Goal: Information Seeking & Learning: Learn about a topic

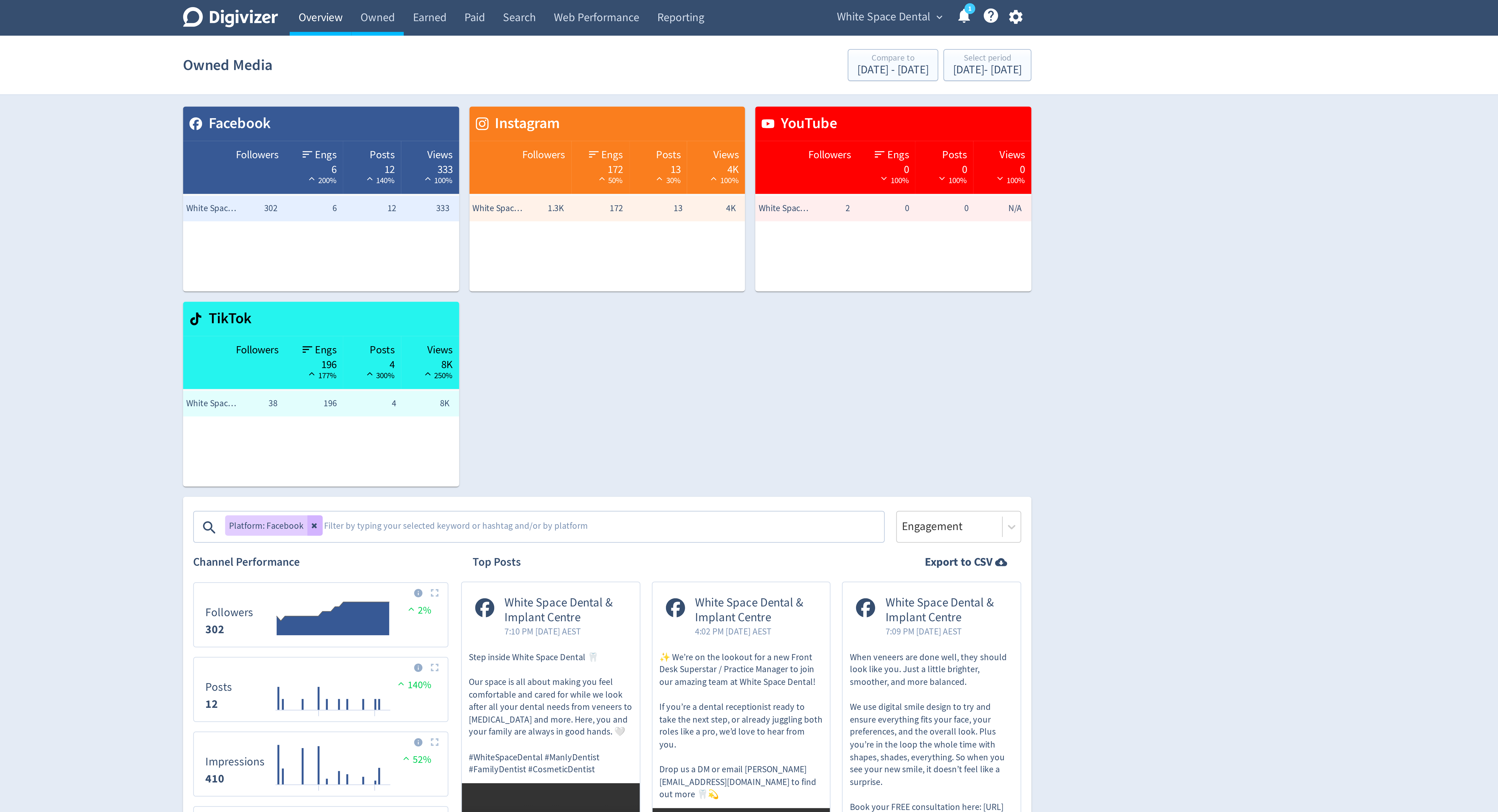
click at [639, 7] on link "Overview" at bounding box center [634, 7] width 24 height 15
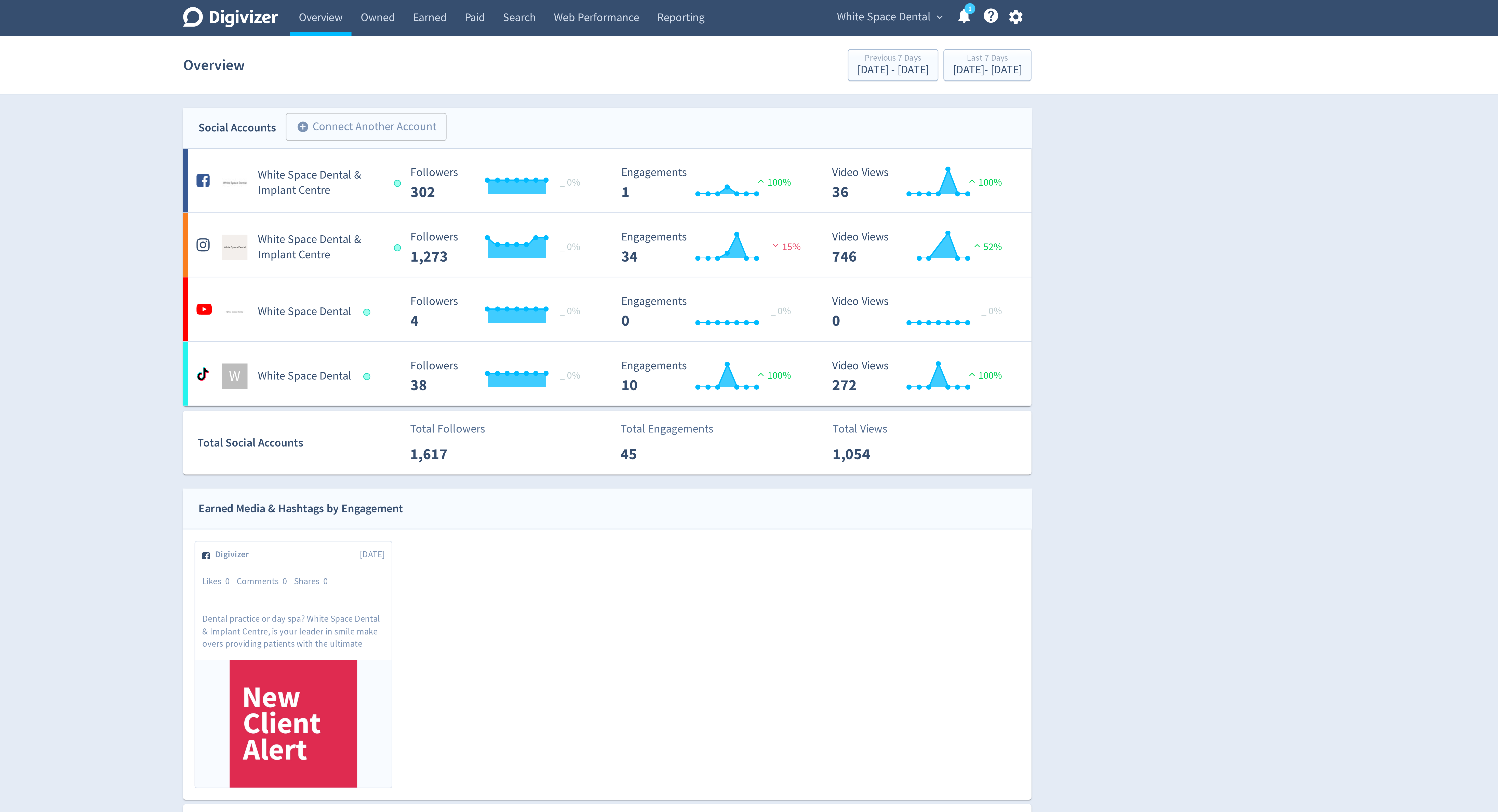
drag, startPoint x: 916, startPoint y: 9, endPoint x: 409, endPoint y: 8, distance: 507.0
click at [916, 9] on button "button" at bounding box center [912, 7] width 13 height 7
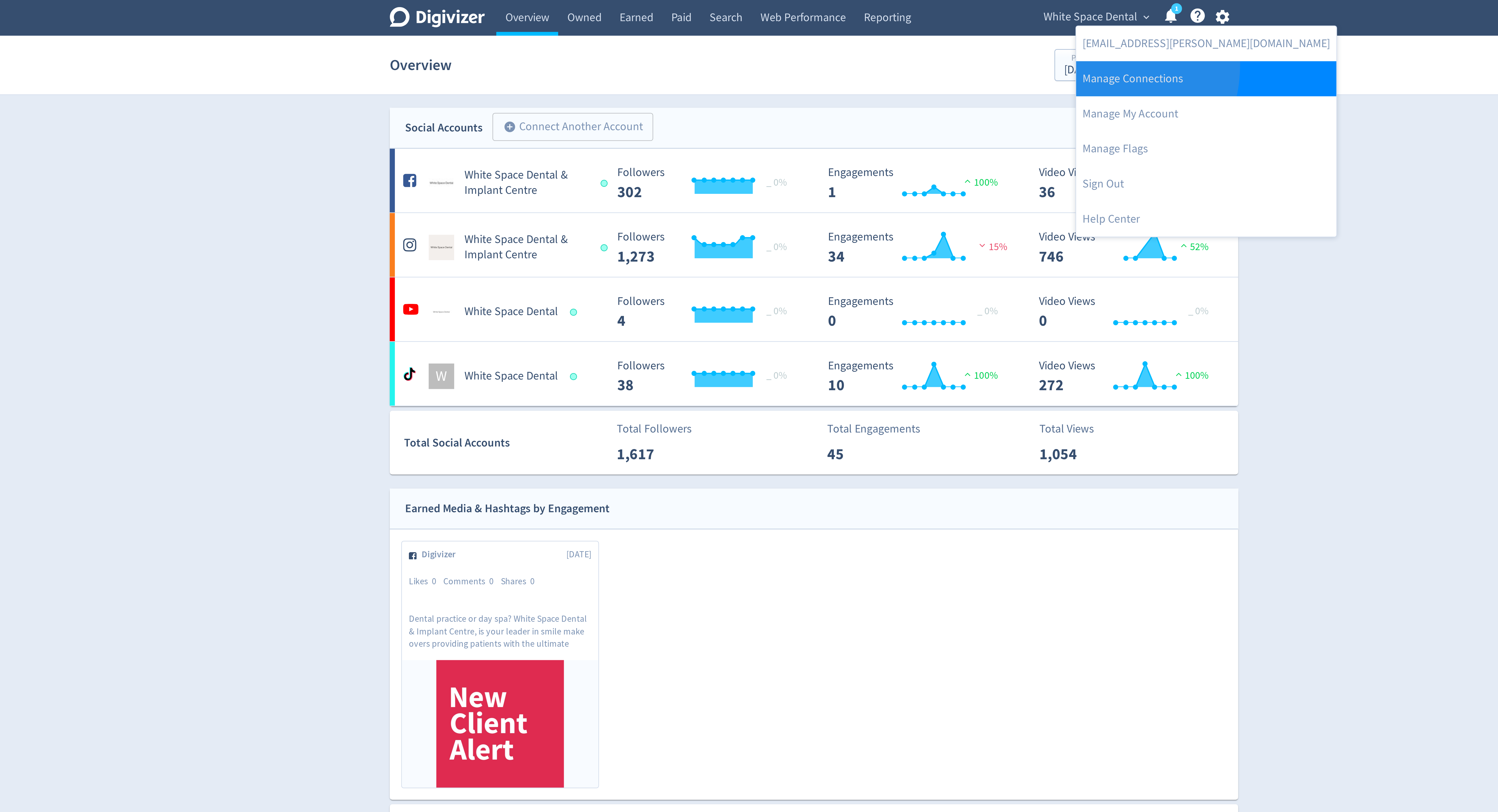
click at [861, 26] on link "Manage Connections" at bounding box center [905, 31] width 104 height 14
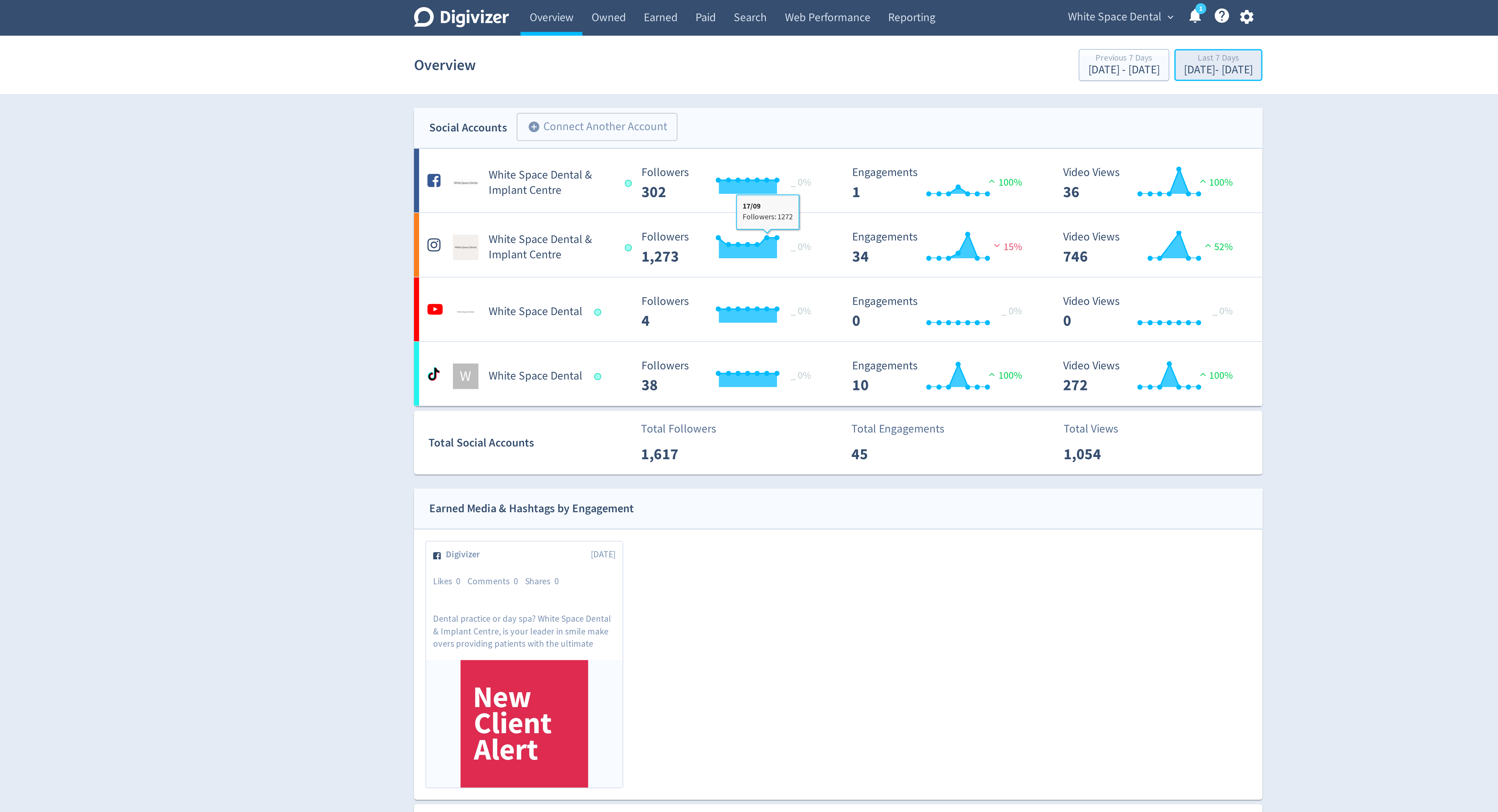
click at [887, 28] on div "Sep 12, 2025 - Sep 18, 2025" at bounding box center [900, 28] width 27 height 5
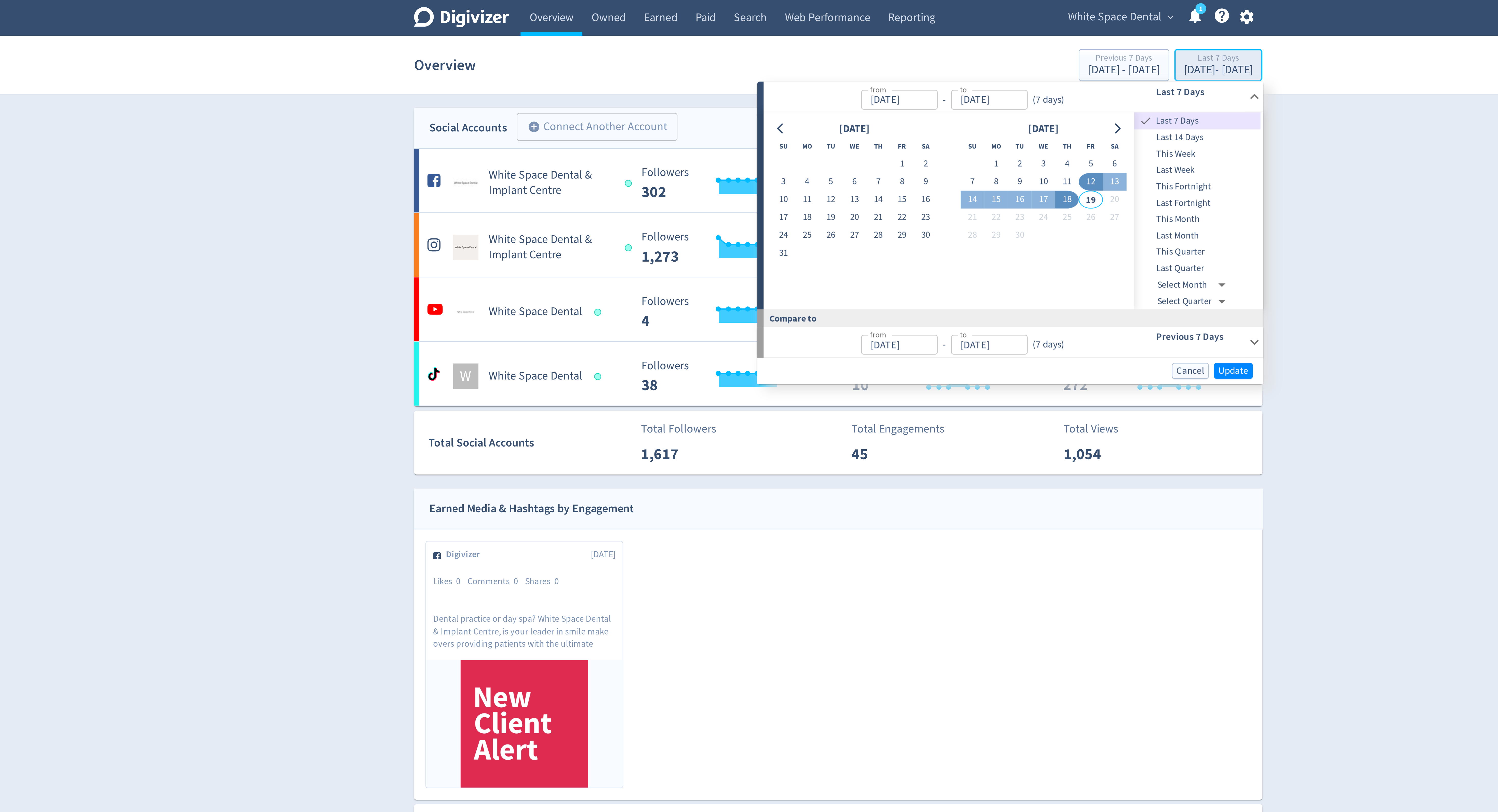
type input "[DATE]"
type input "Sep 05, 2025"
type input "[DATE]"
click at [889, 91] on span "Last Month" at bounding box center [892, 94] width 51 height 6
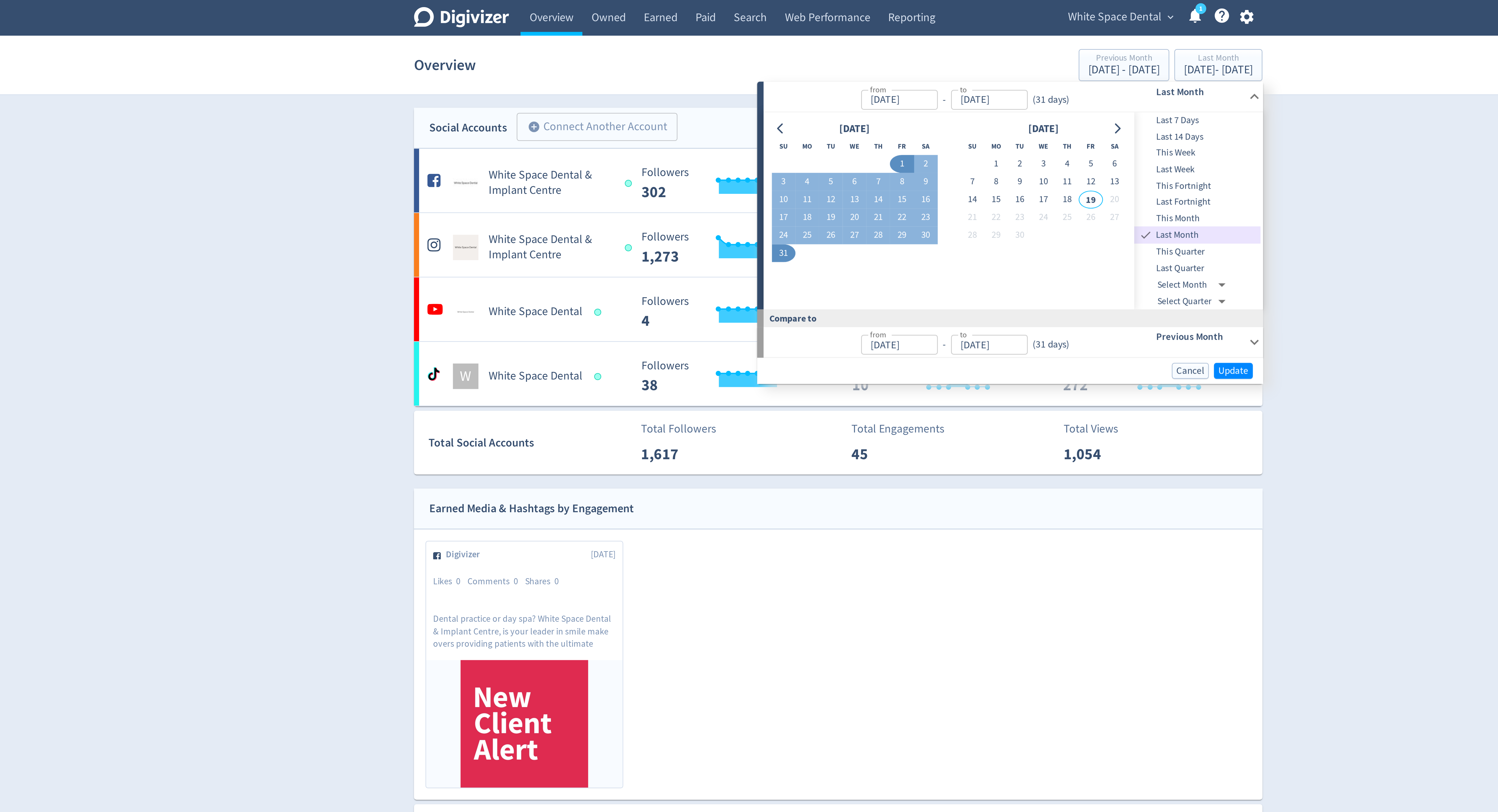
type input "Aug 01, 2025"
type input "Aug 31, 2025"
type input "Jul 01, 2025"
type input "Jul 31, 2025"
click at [910, 146] on span "Update" at bounding box center [907, 148] width 12 height 4
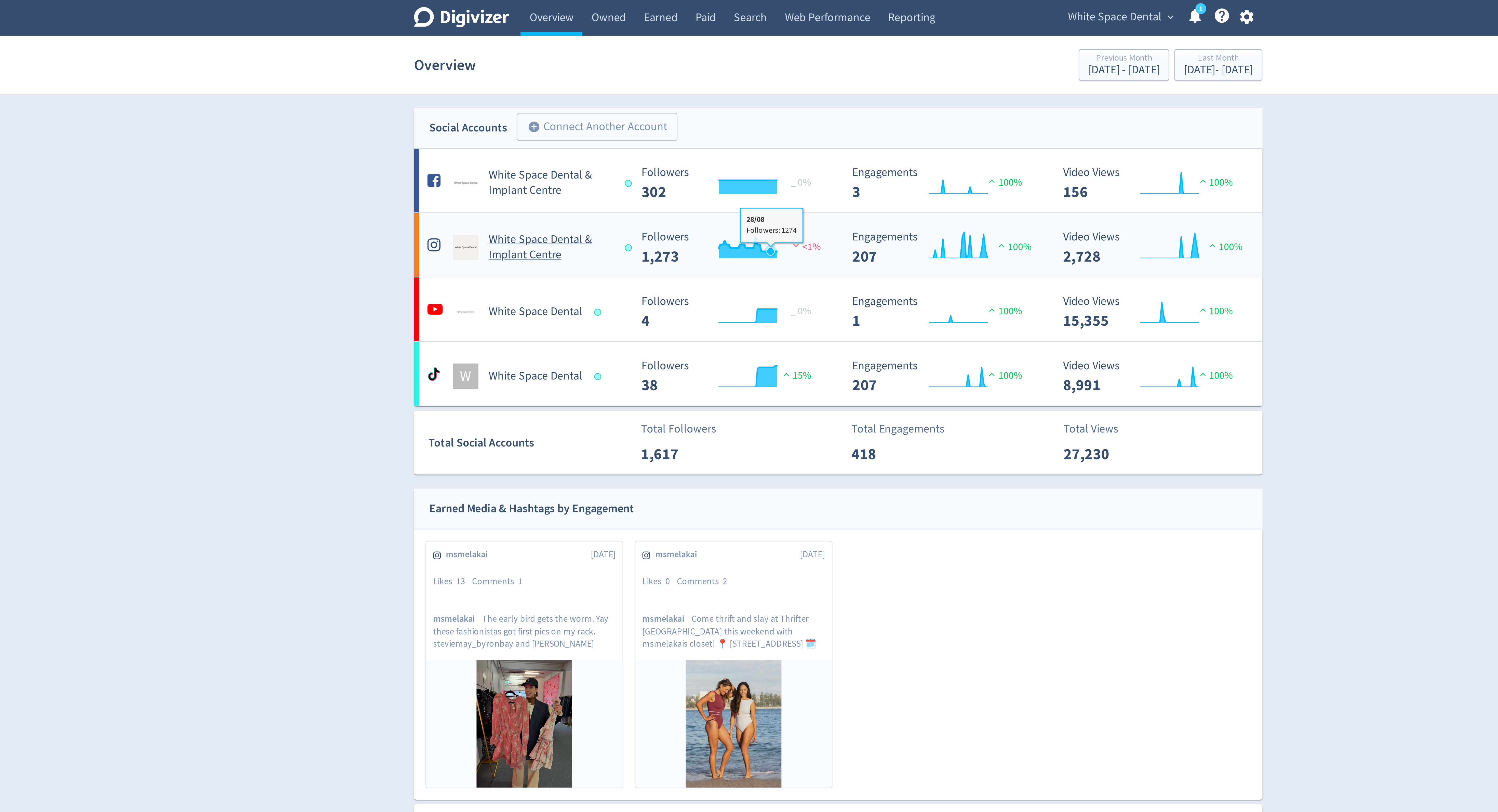
click at [722, 102] on icon "\a Followers\a ---\a" at bounding box center [722, 100] width 3 height 3
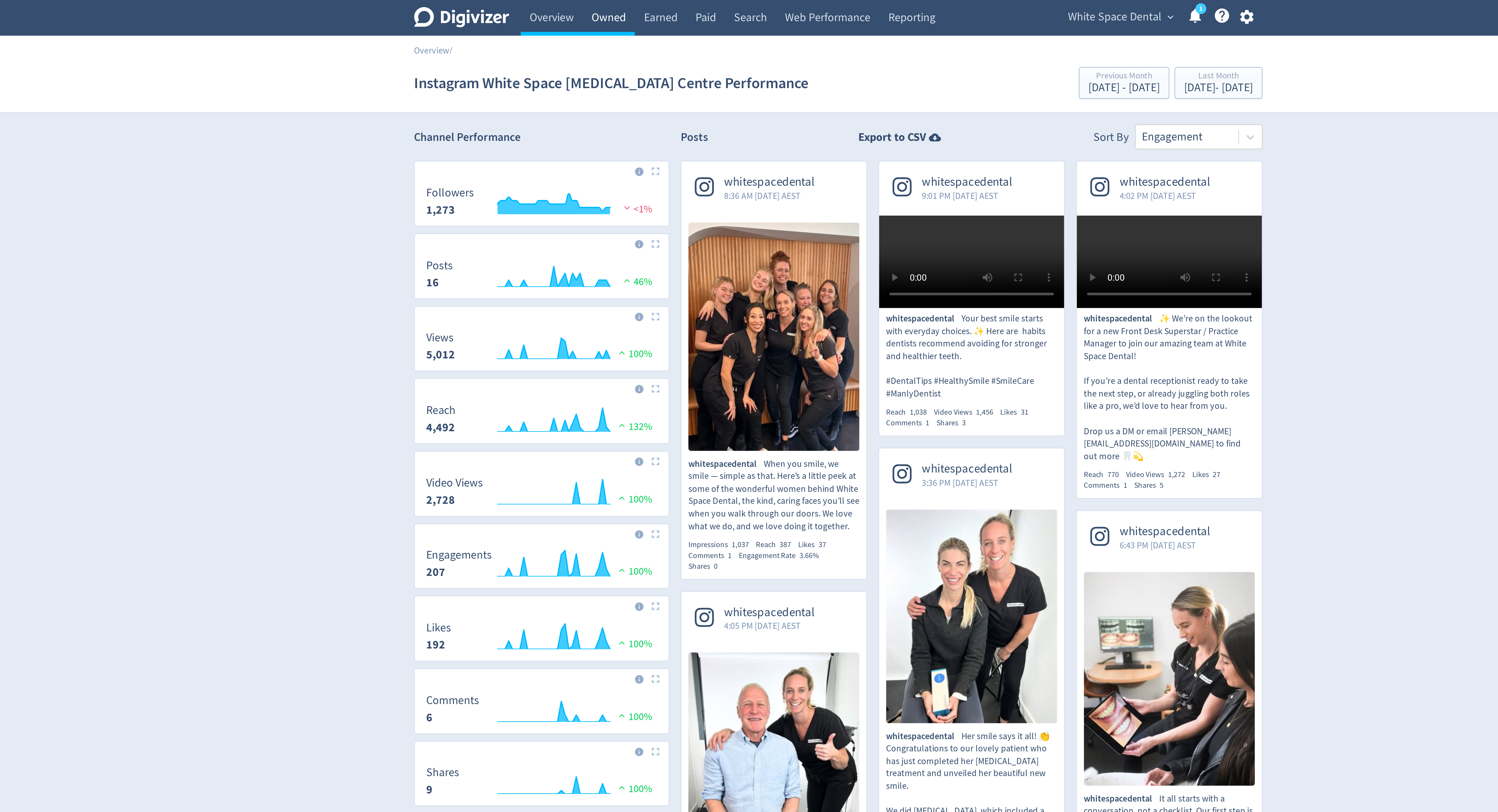
click at [654, 6] on link "Owned" at bounding box center [657, 7] width 21 height 15
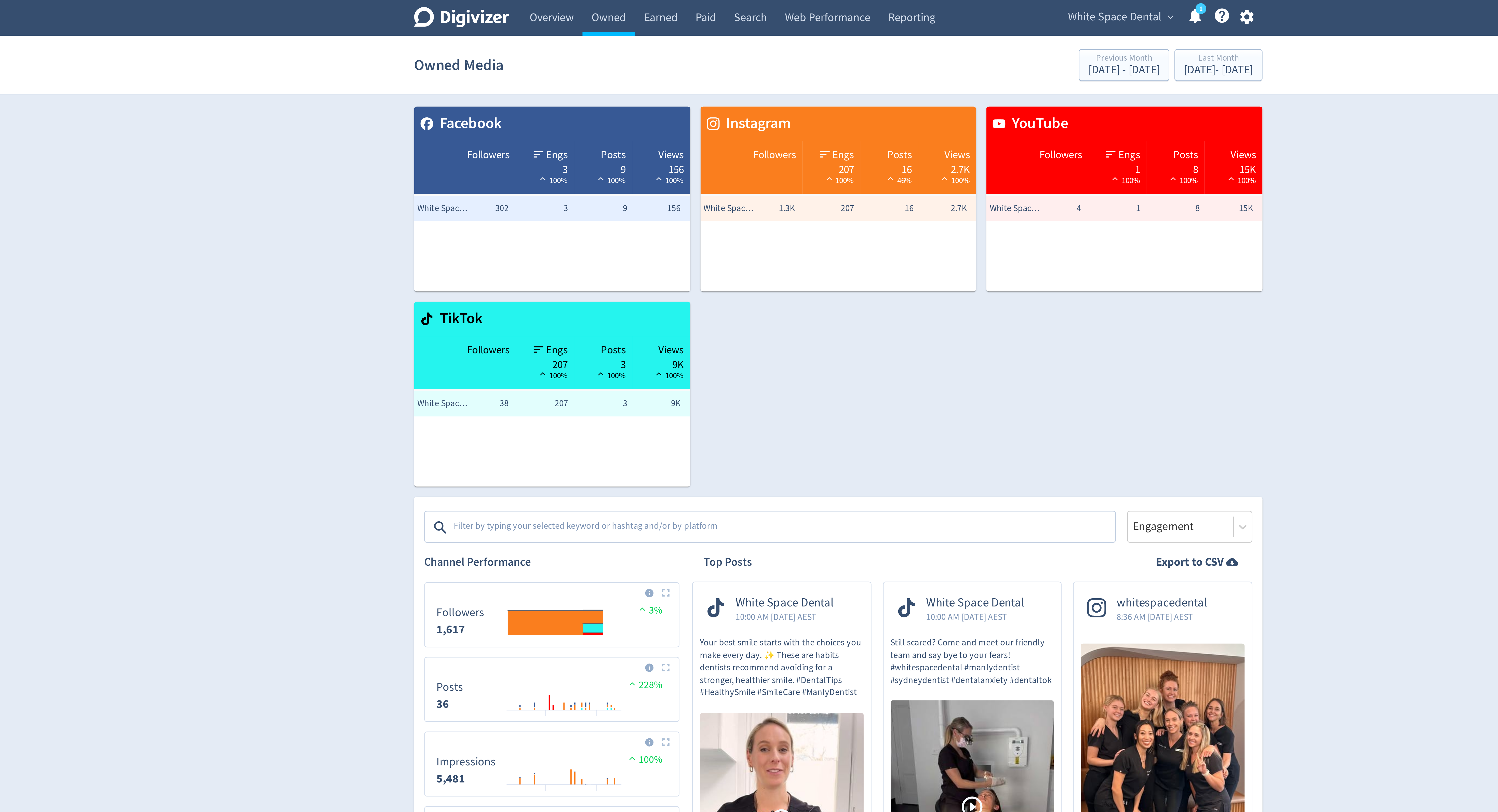
click at [859, 2] on div "White Space Dental expand_more 1 Help Center - Searchable support on using Digi…" at bounding box center [876, 7] width 83 height 15
click at [859, 4] on span "White Space Dental" at bounding box center [859, 7] width 37 height 8
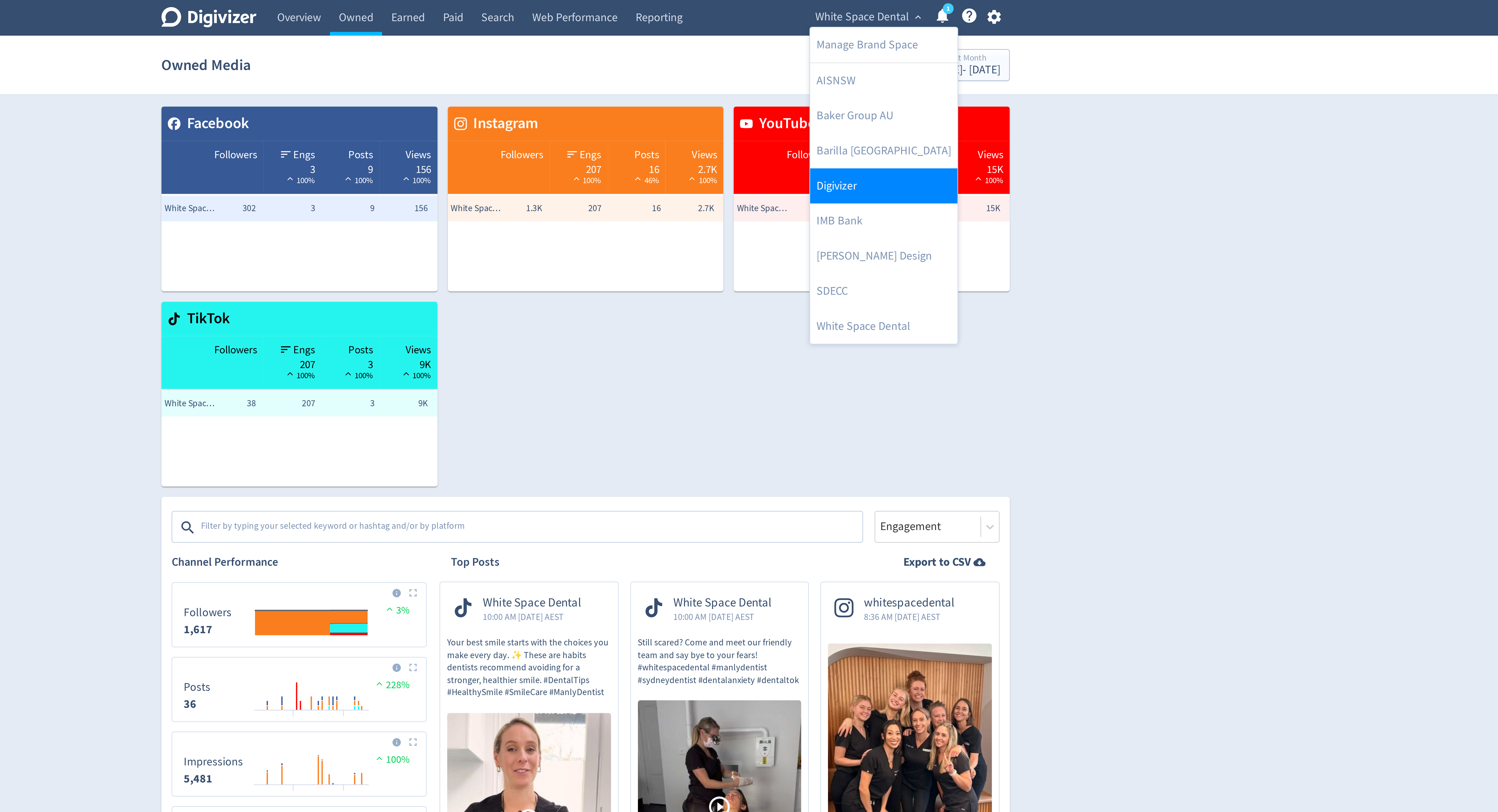
click at [841, 78] on link "Digivizer" at bounding box center [868, 74] width 59 height 14
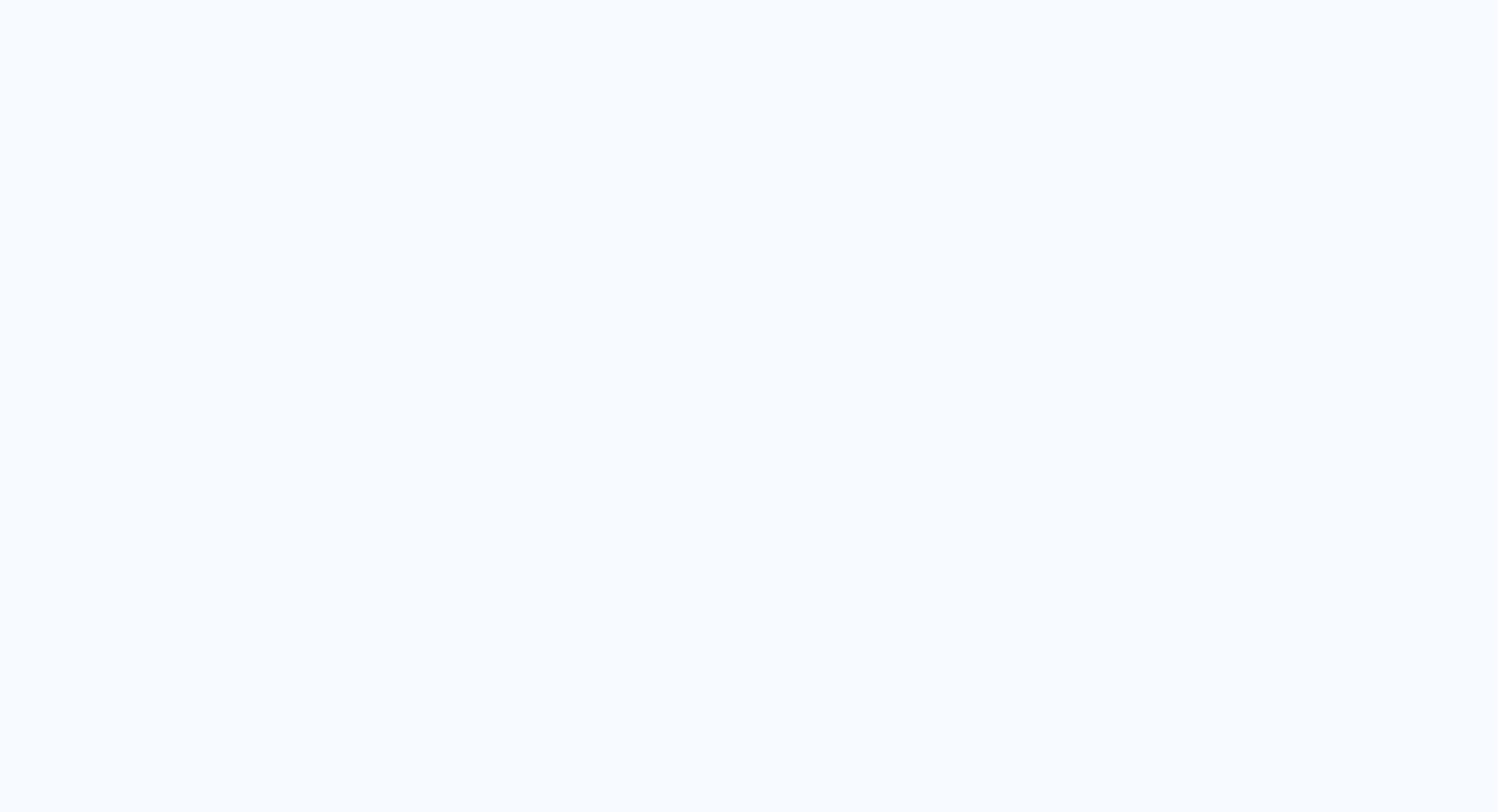
click at [640, 8] on div "· · ·" at bounding box center [749, 406] width 1498 height 812
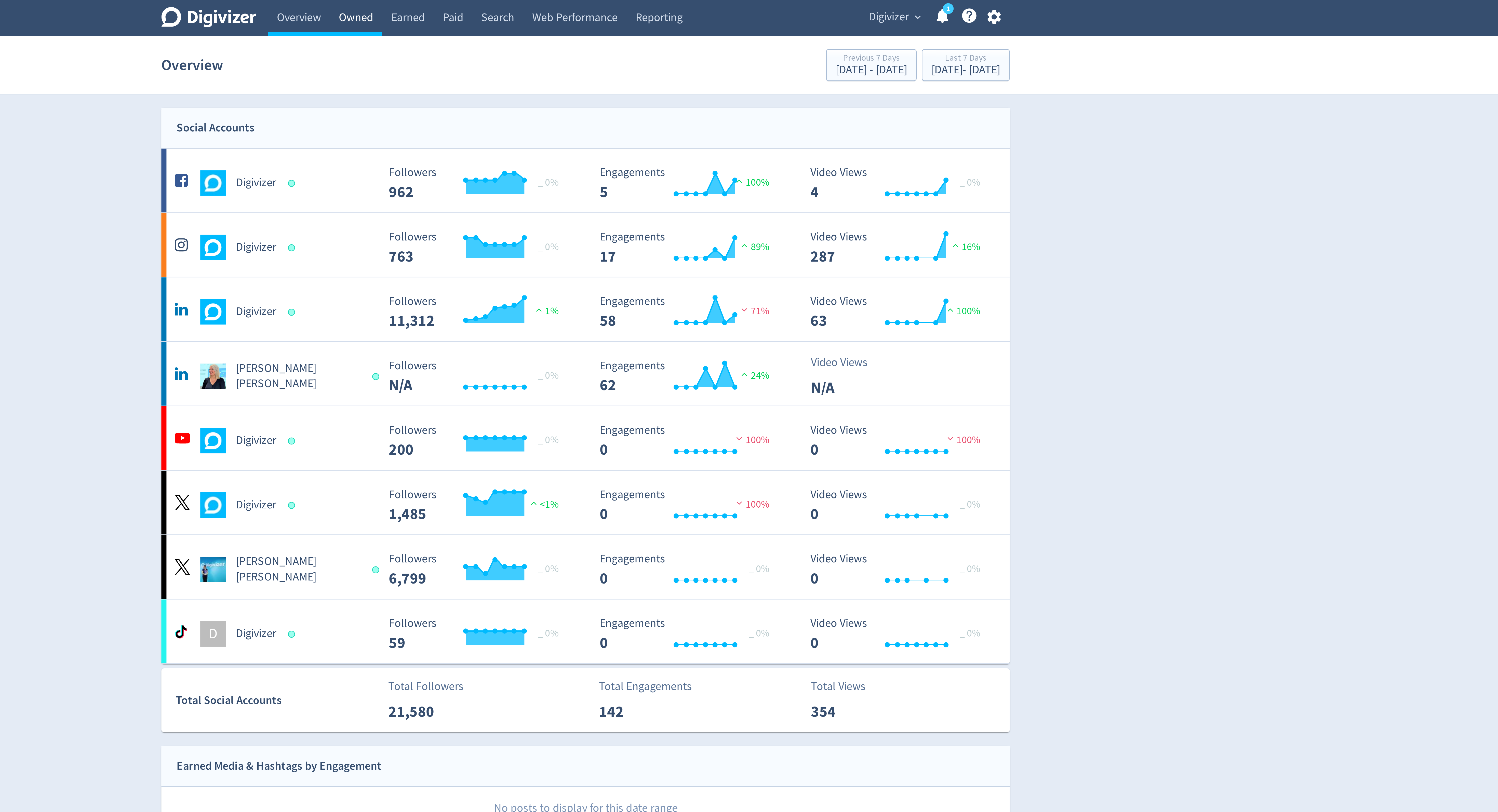
click at [660, 8] on link "Owned" at bounding box center [657, 7] width 21 height 15
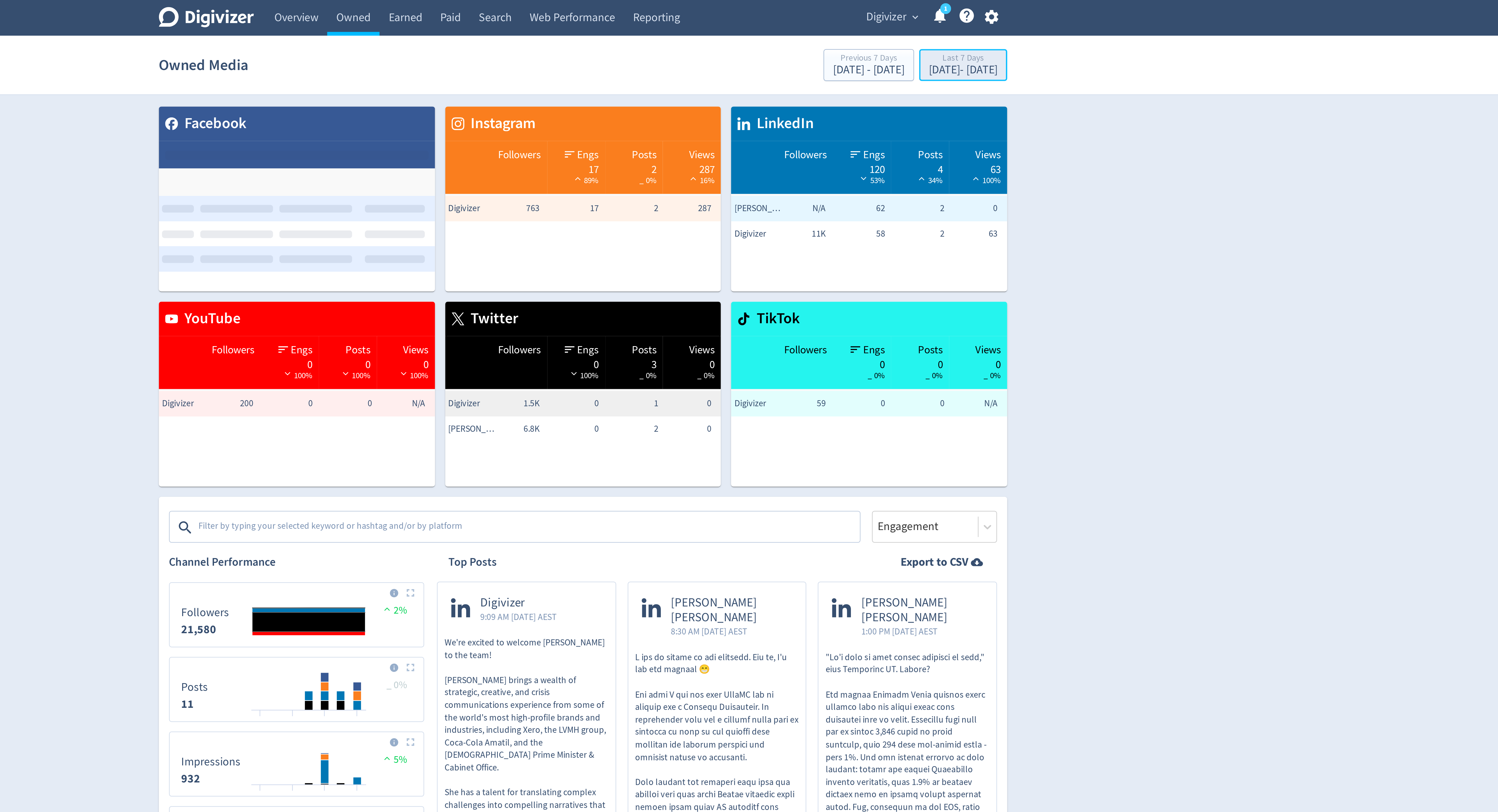
click at [887, 23] on div "Last 7 Days" at bounding box center [900, 23] width 27 height 4
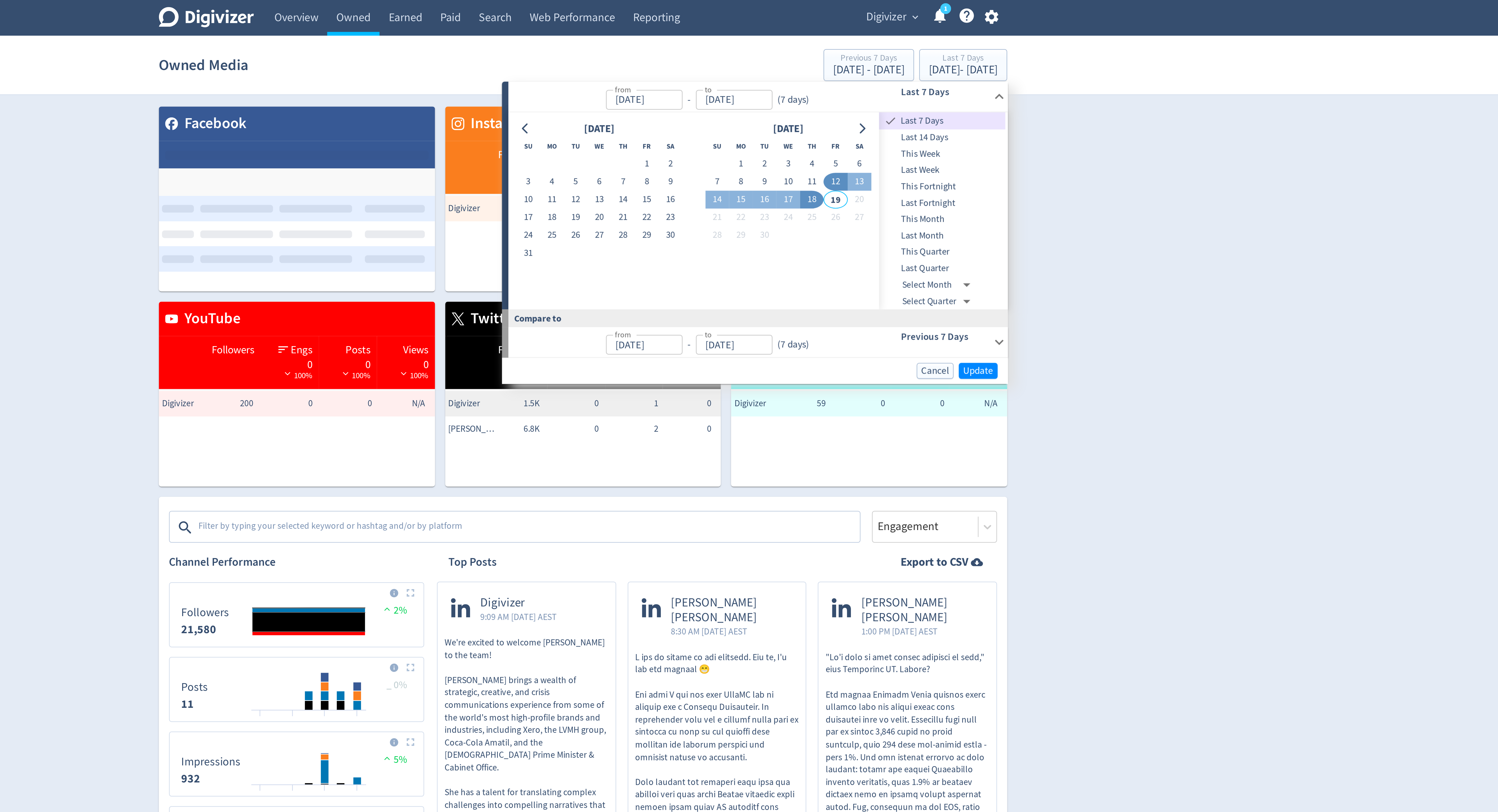
click at [880, 92] on span "Last Month" at bounding box center [892, 94] width 51 height 6
type input "Aug 01, 2025"
type input "Aug 31, 2025"
type input "Jul 01, 2025"
type input "Jul 31, 2025"
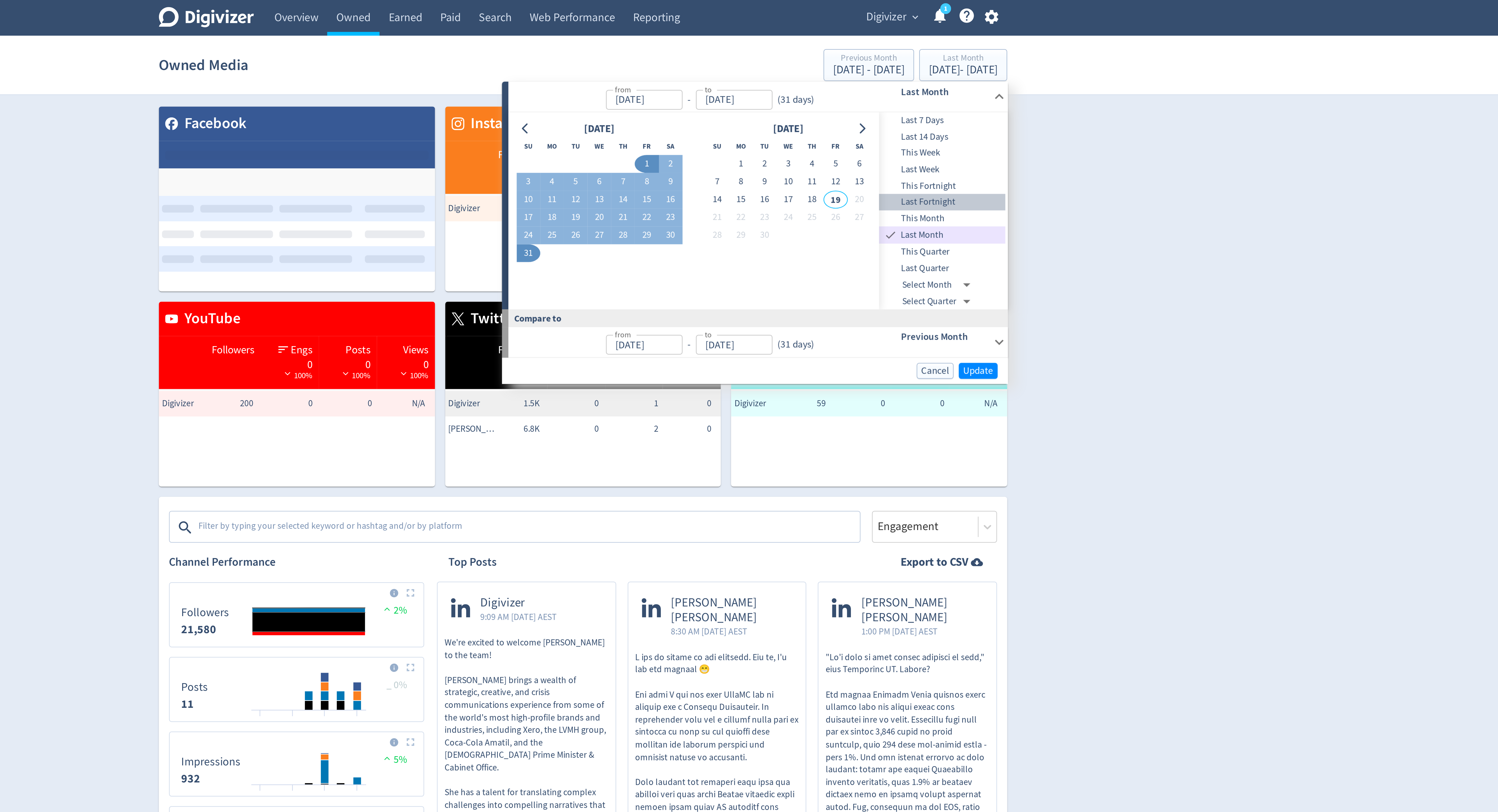
click at [882, 83] on span "Last Fortnight" at bounding box center [892, 81] width 51 height 6
type input "Aug 31, 2025"
type input "Sep 13, 2025"
type input "Aug 17, 2025"
type input "Aug 30, 2025"
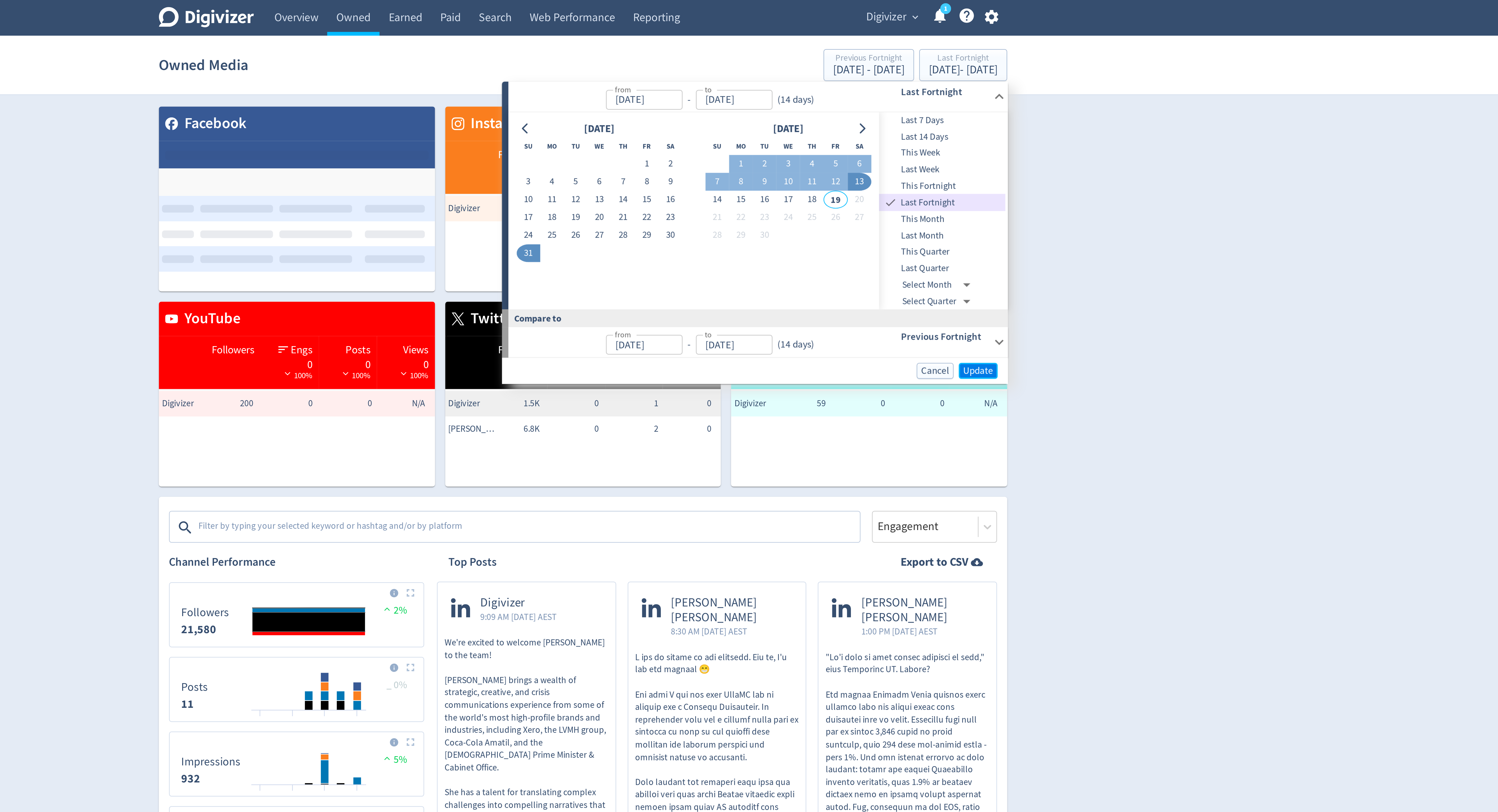
click at [907, 151] on button "Update" at bounding box center [907, 148] width 16 height 6
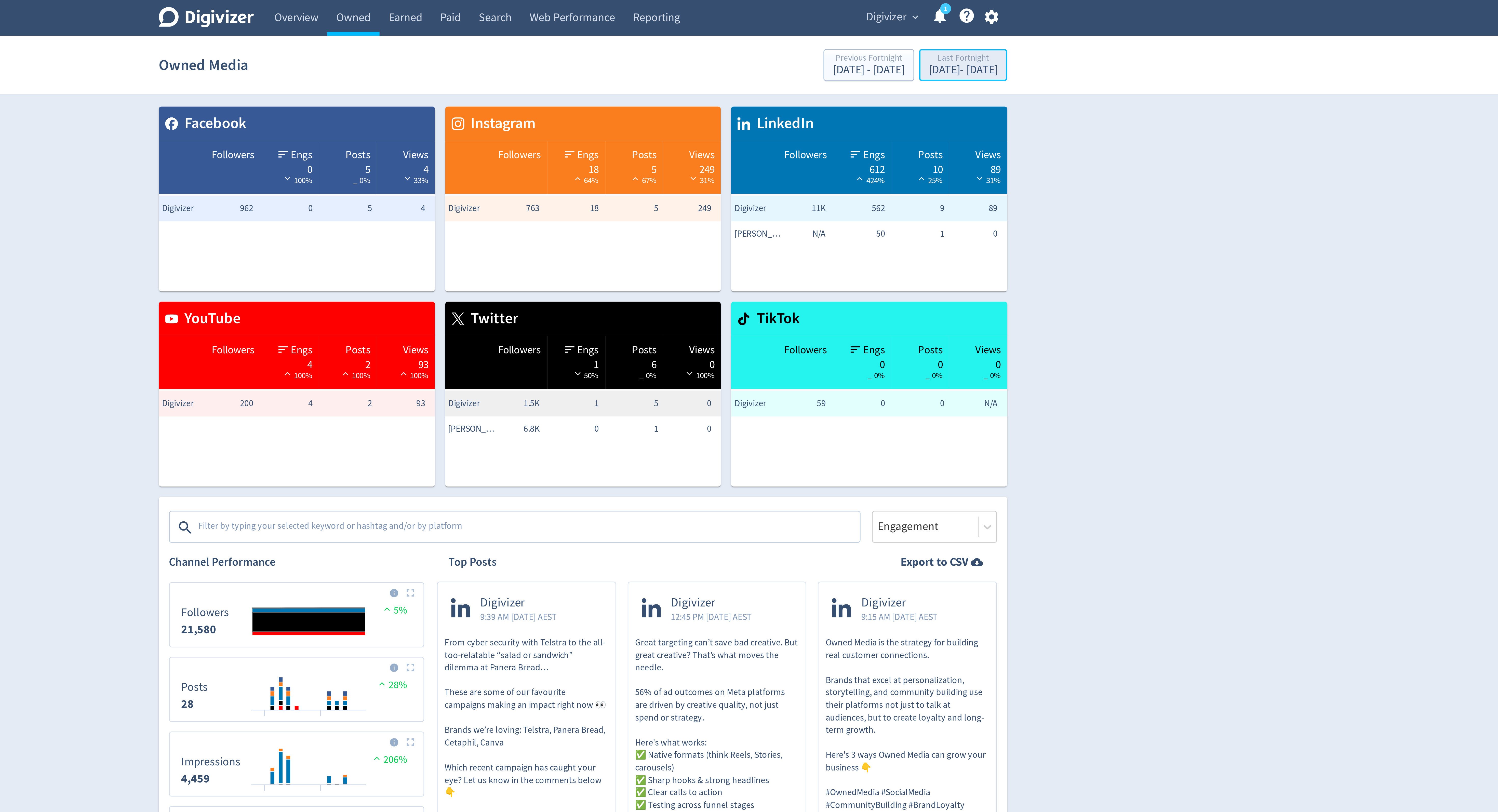
click at [901, 26] on div "Last Fortnight" at bounding box center [900, 23] width 27 height 4
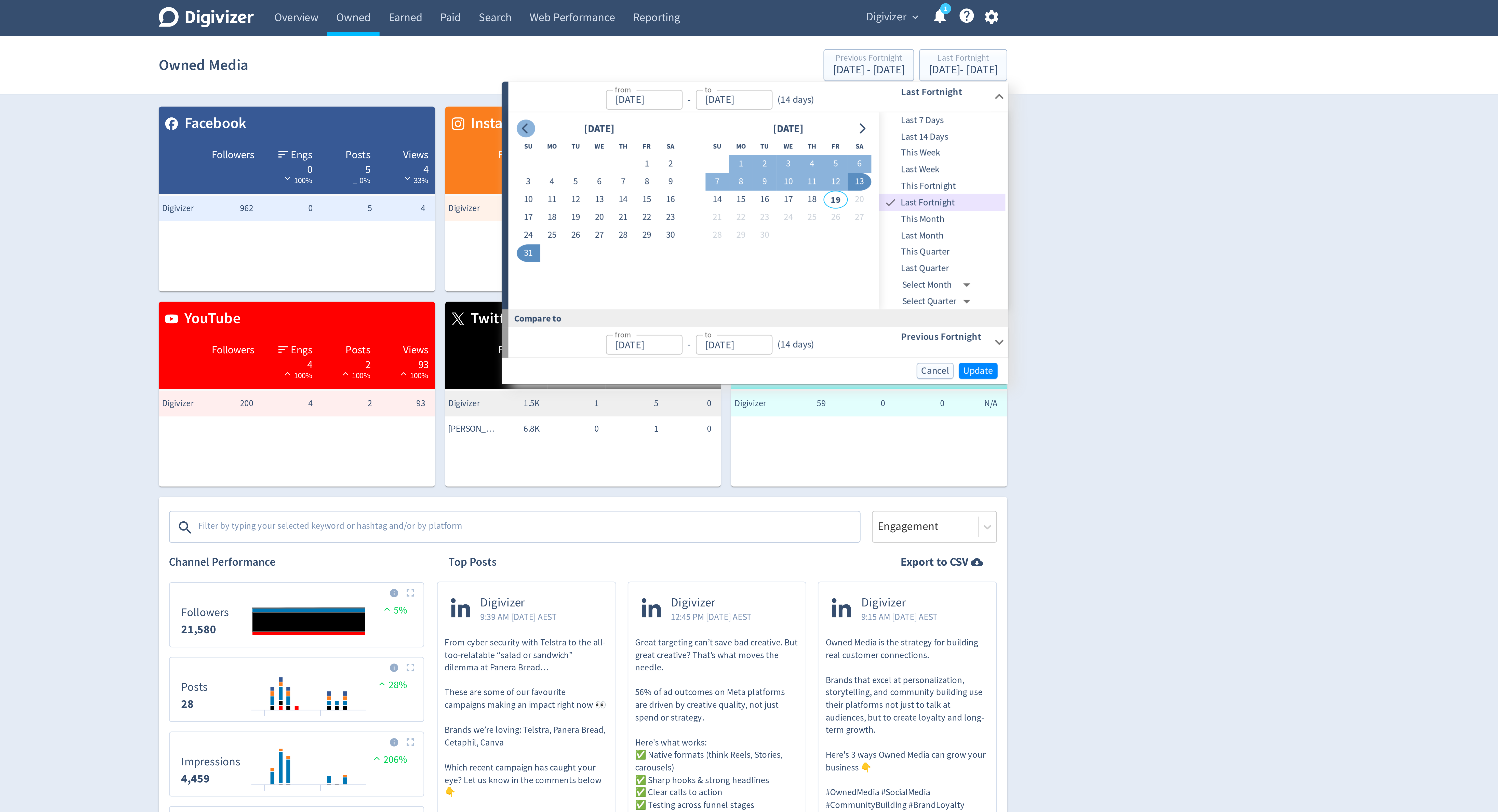
click at [728, 51] on icon "Go to previous month" at bounding box center [726, 51] width 4 height 4
click at [746, 66] on button "1" at bounding box center [746, 65] width 9 height 7
type input "Jul 01, 2025"
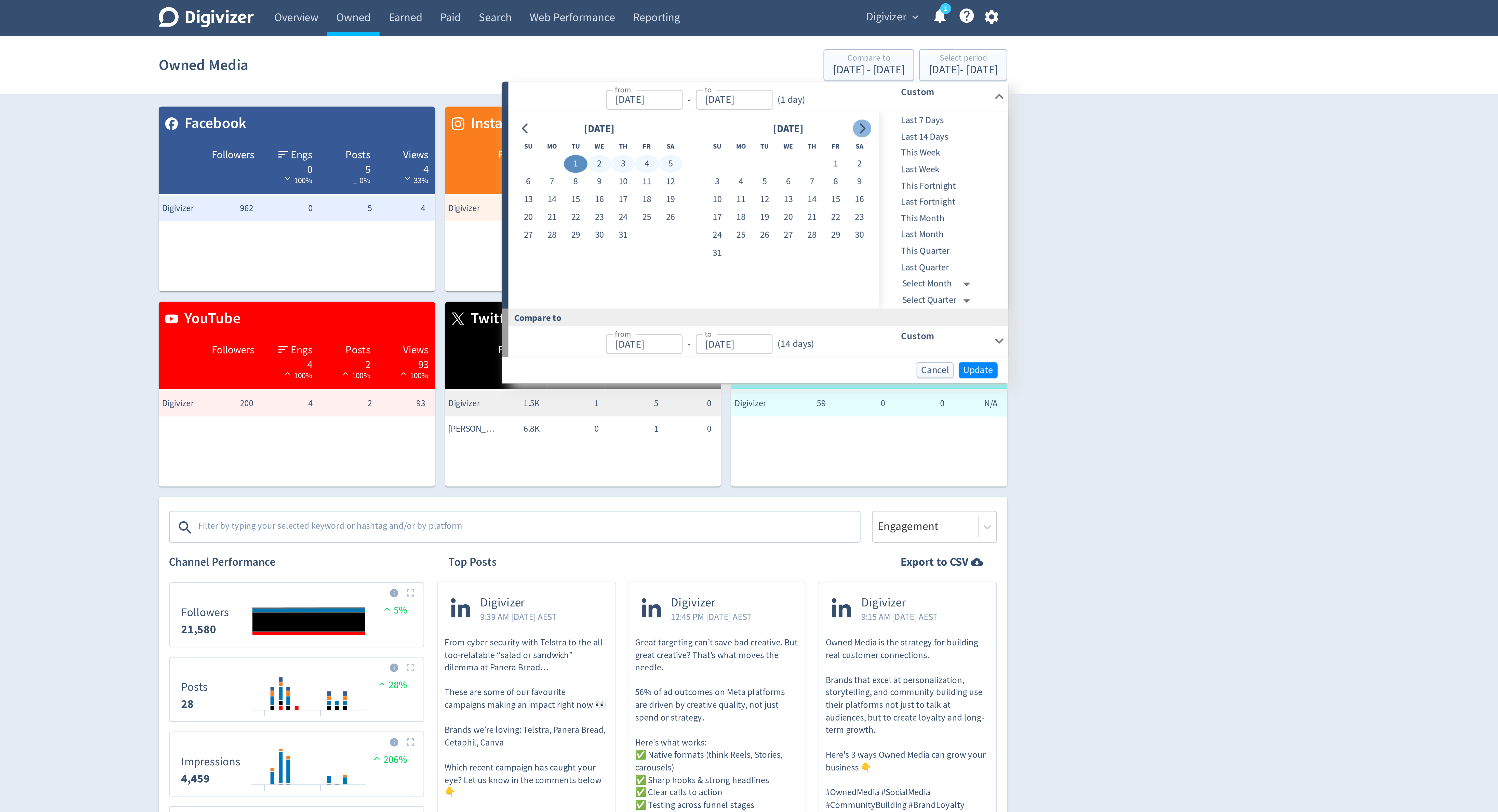
click at [860, 51] on icon "Go to next month" at bounding box center [860, 51] width 4 height 4
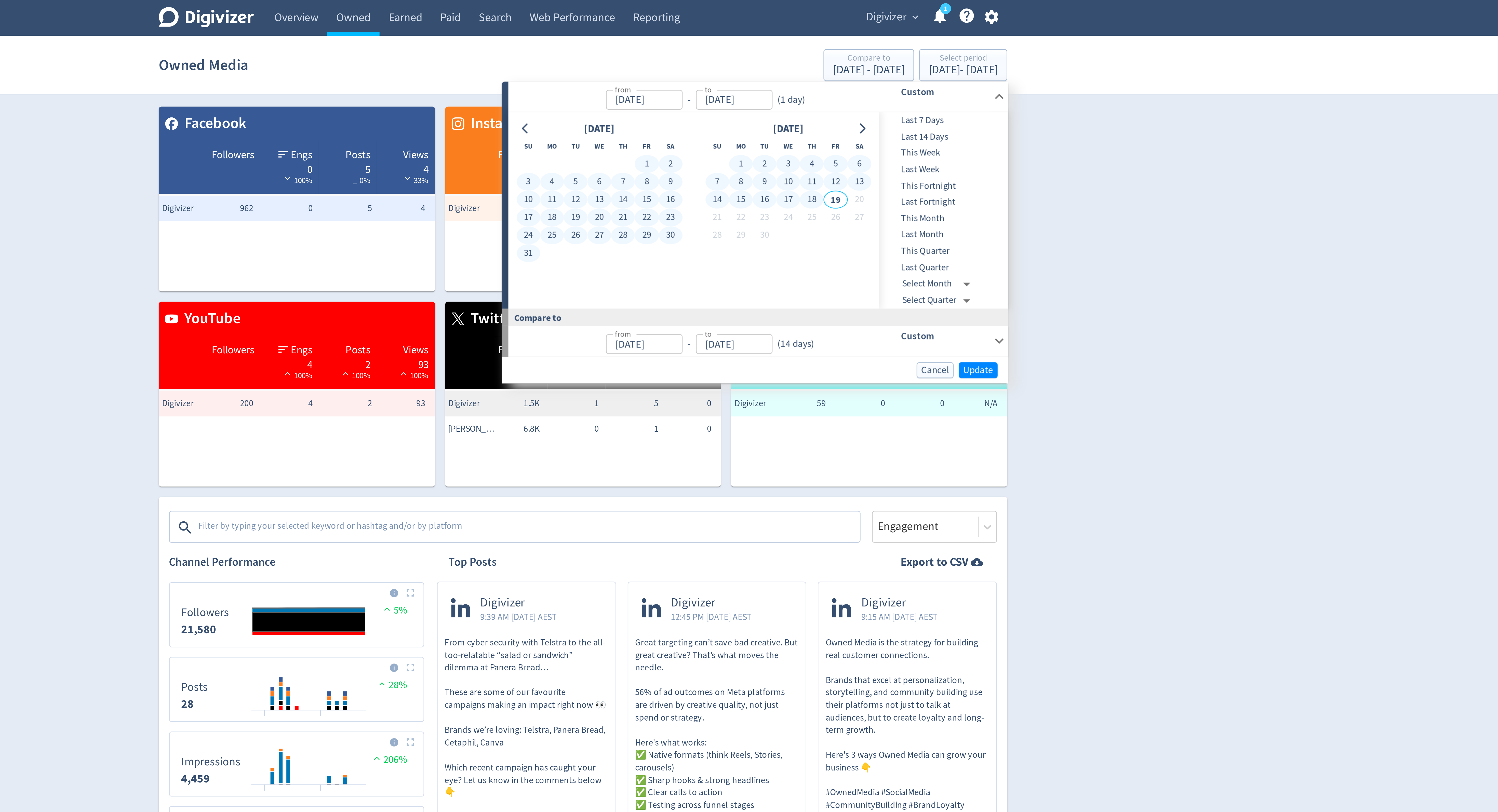
click at [840, 81] on button "18" at bounding box center [840, 80] width 9 height 7
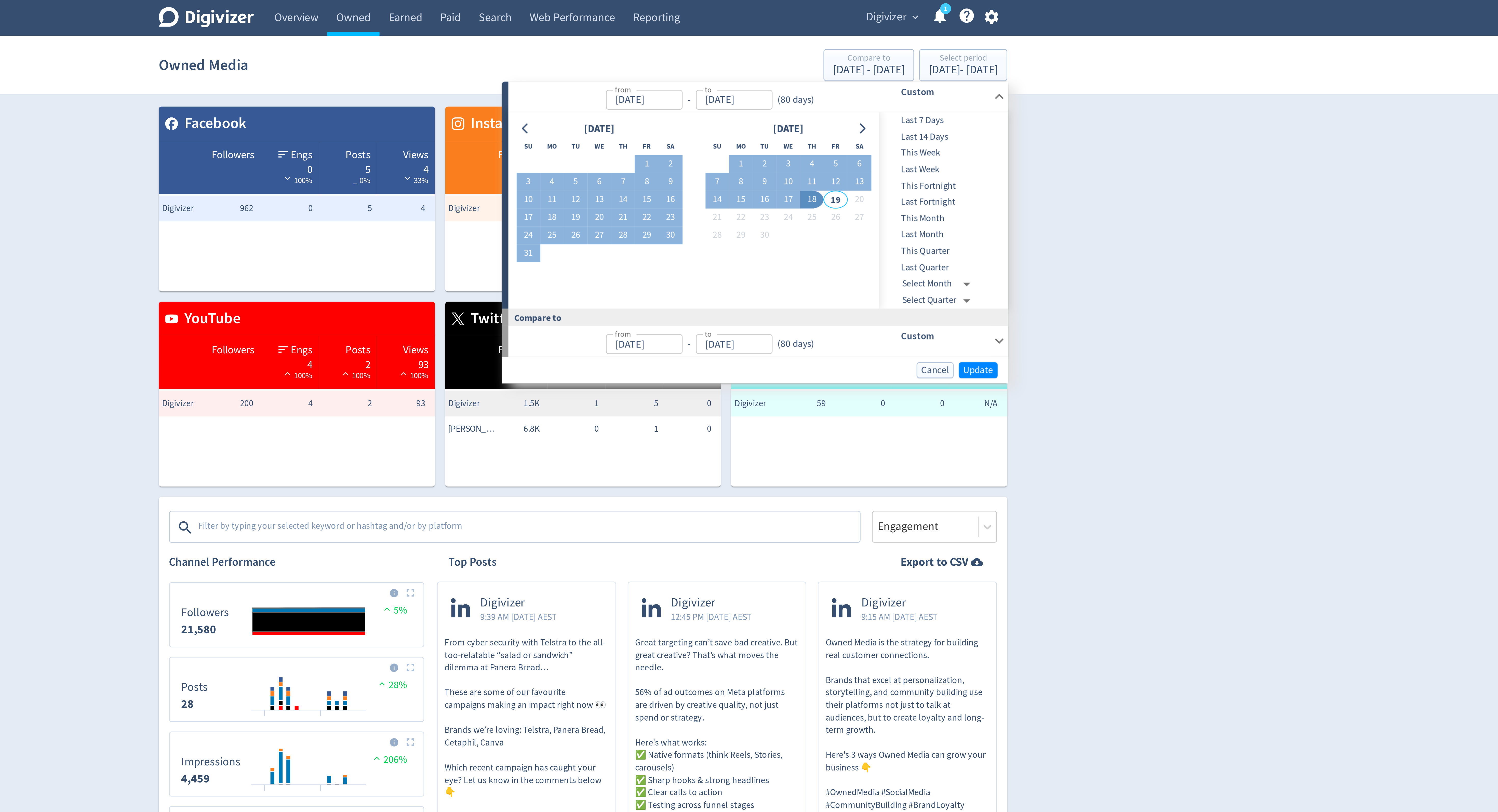
type input "[DATE]"
type input "Apr 12, 2025"
type input "Jun 30, 2025"
click at [903, 148] on span "Update" at bounding box center [907, 148] width 12 height 4
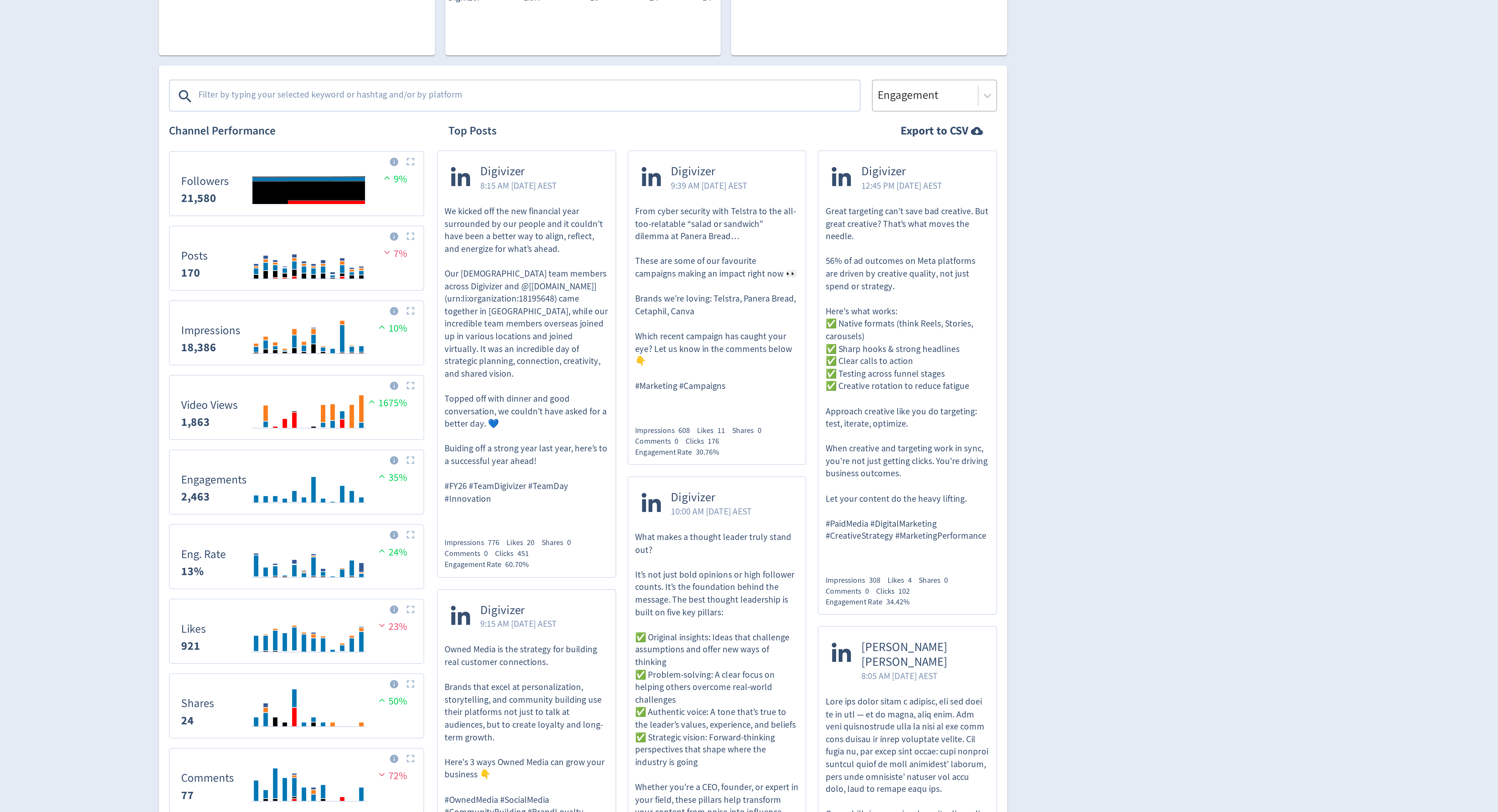
click at [898, 212] on div at bounding box center [886, 210] width 39 height 8
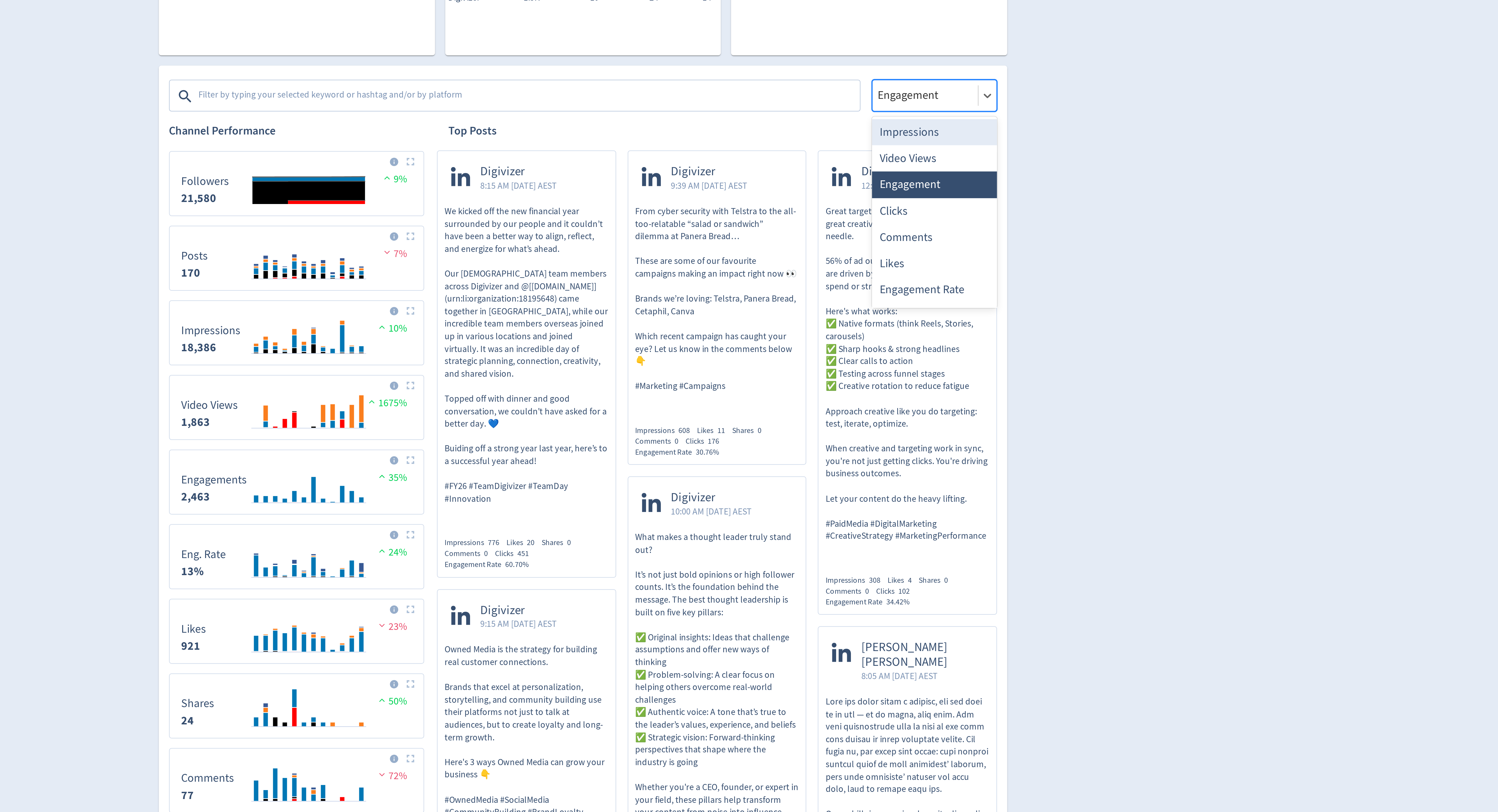
click at [893, 225] on div "Impressions" at bounding box center [889, 225] width 50 height 10
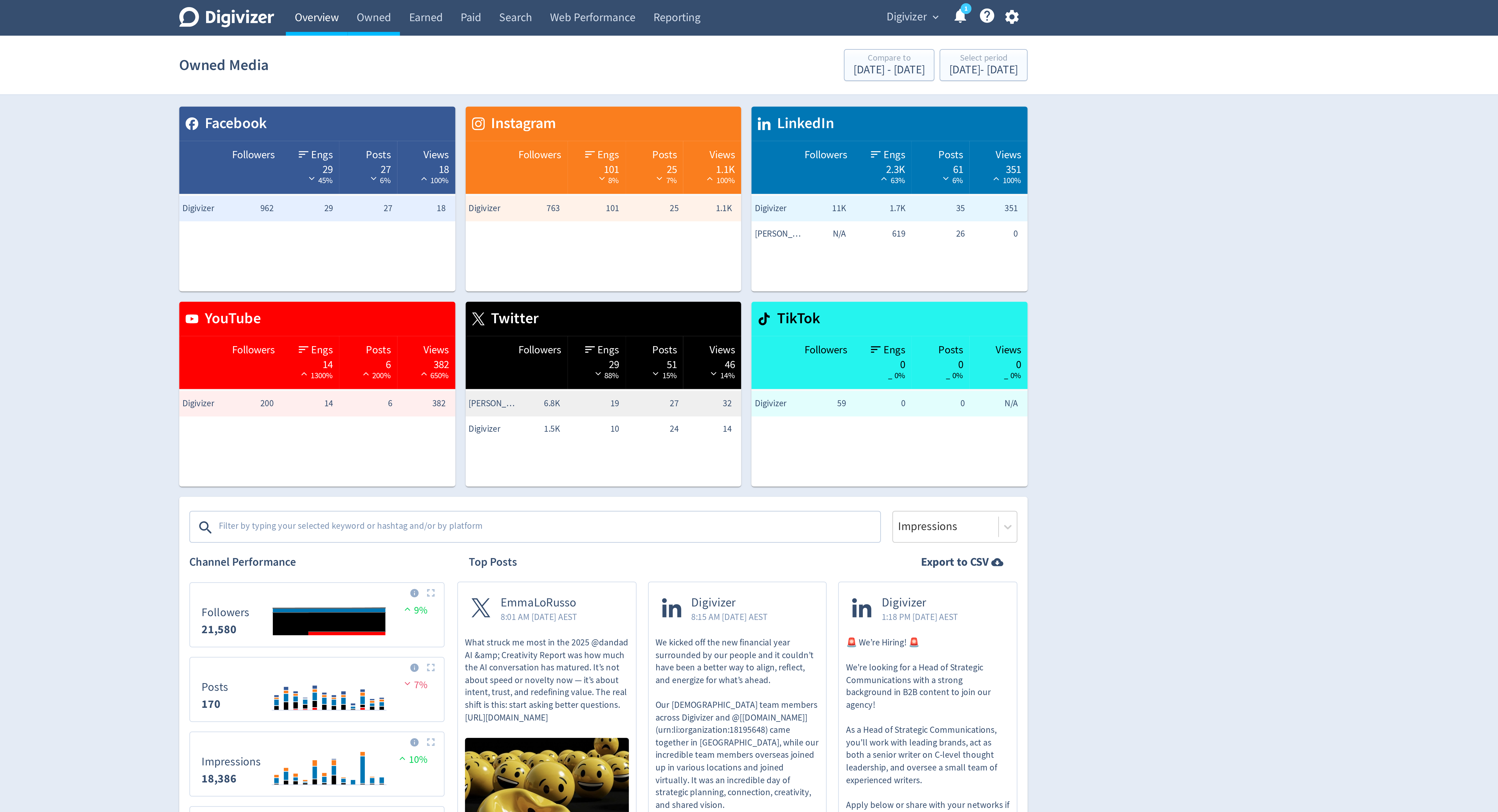
click at [633, 6] on link "Overview" at bounding box center [634, 7] width 24 height 15
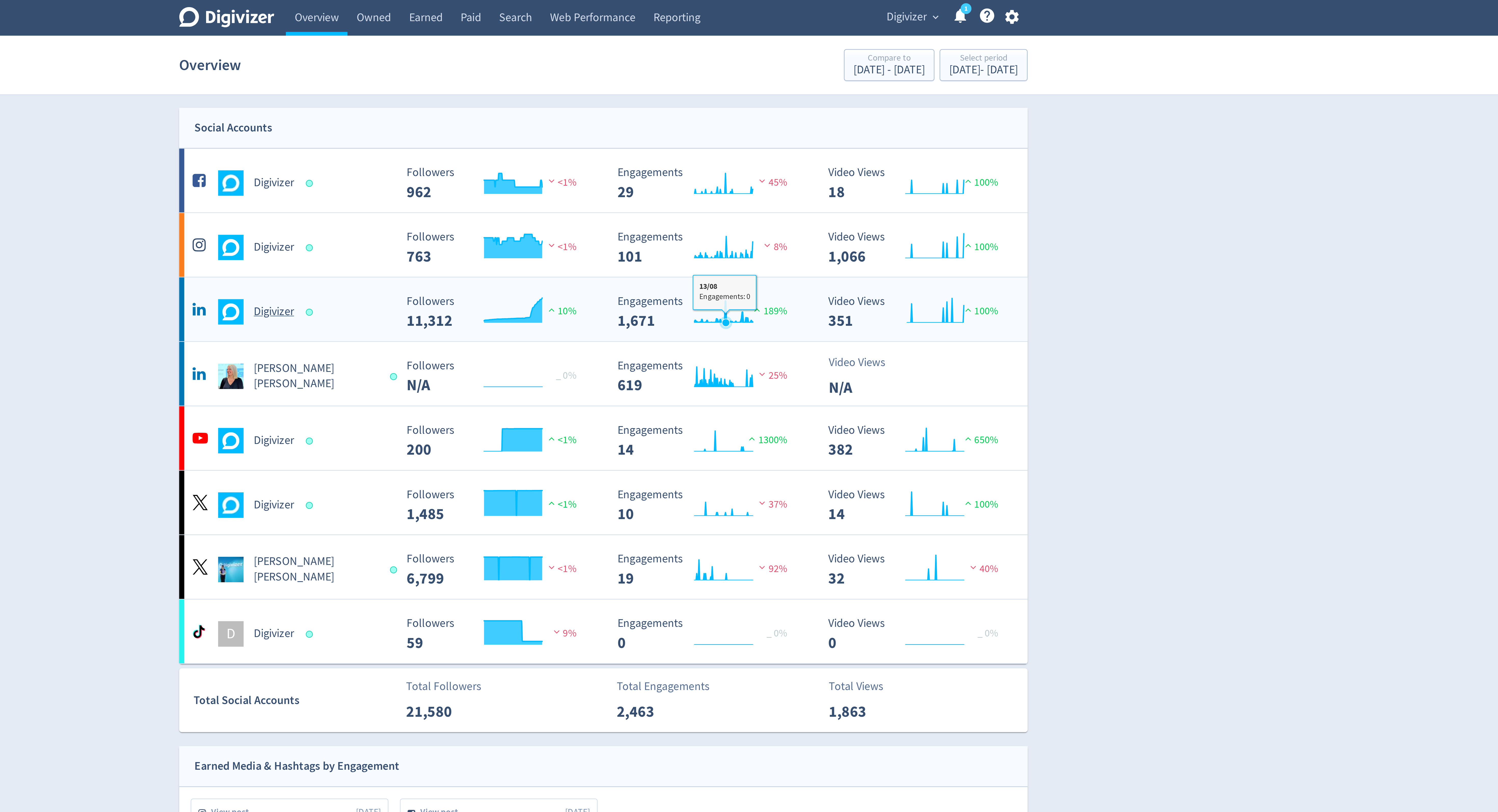
click at [798, 124] on icon "\a Engagements\a 1,671\a" at bounding box center [797, 124] width 23 height 9
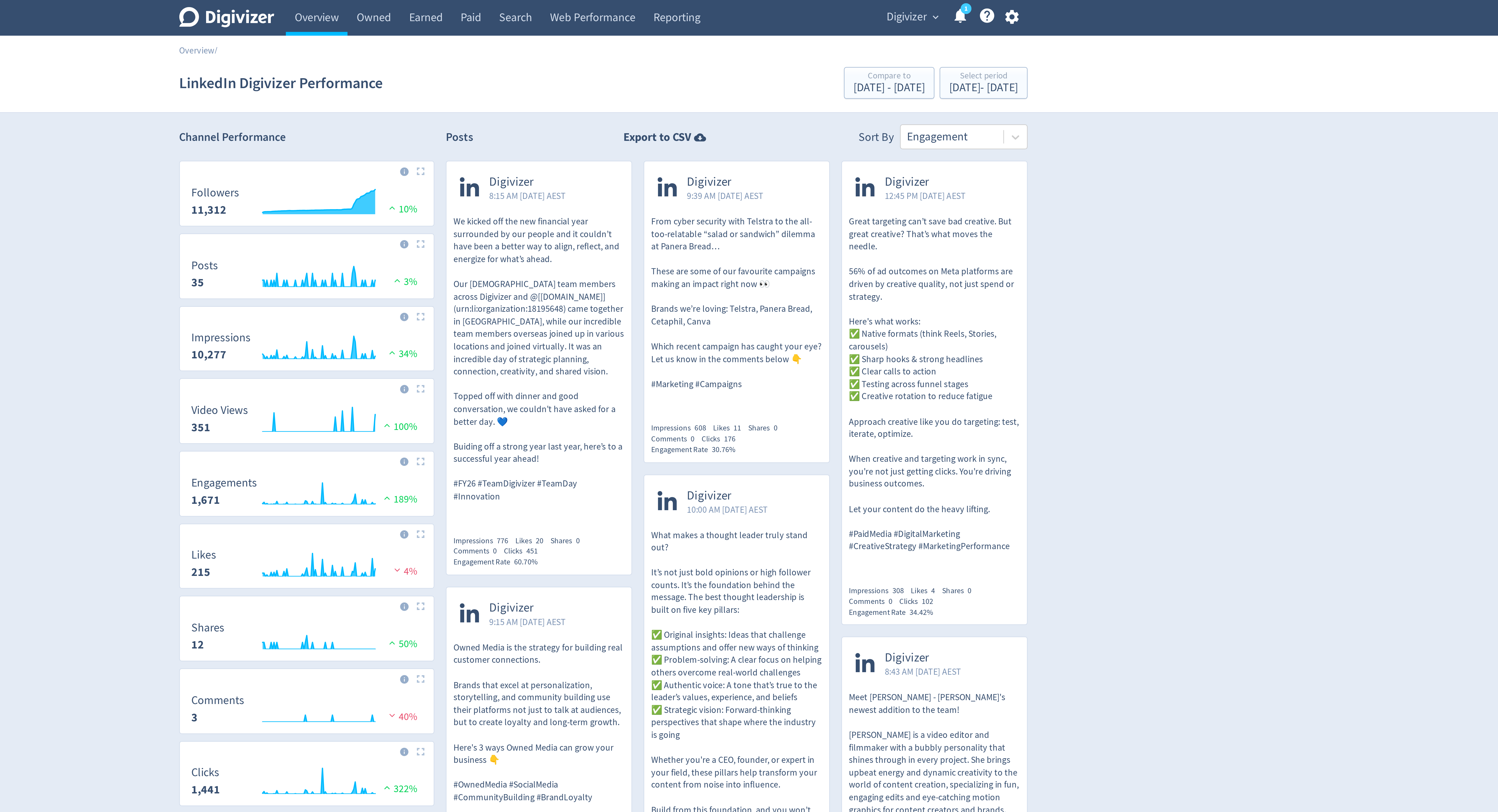
drag, startPoint x: 866, startPoint y: 3, endPoint x: 358, endPoint y: 3, distance: 508.0
click at [866, 3] on span "Digivizer" at bounding box center [871, 7] width 16 height 8
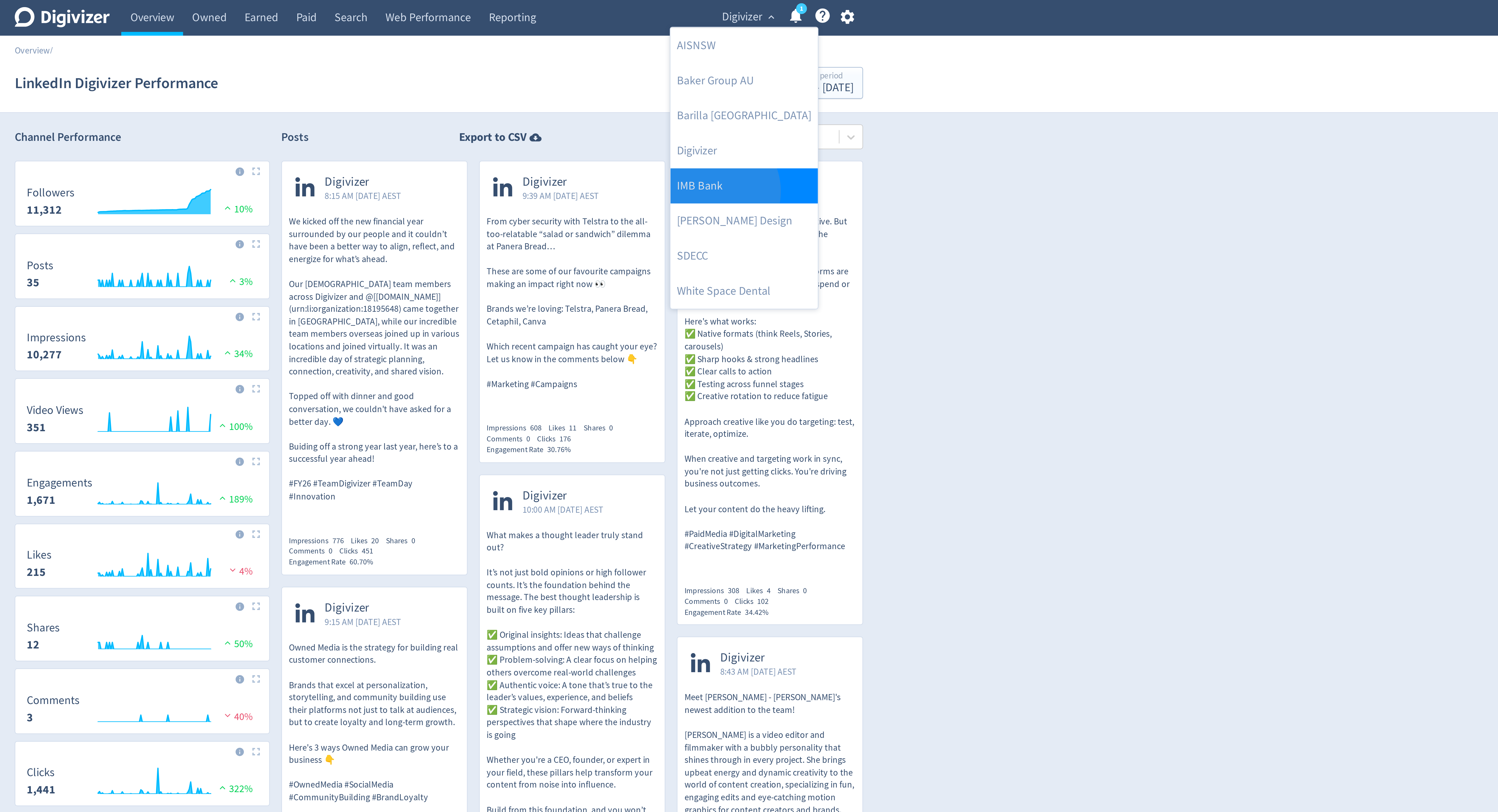
click at [858, 77] on link "IMB Bank" at bounding box center [871, 74] width 59 height 14
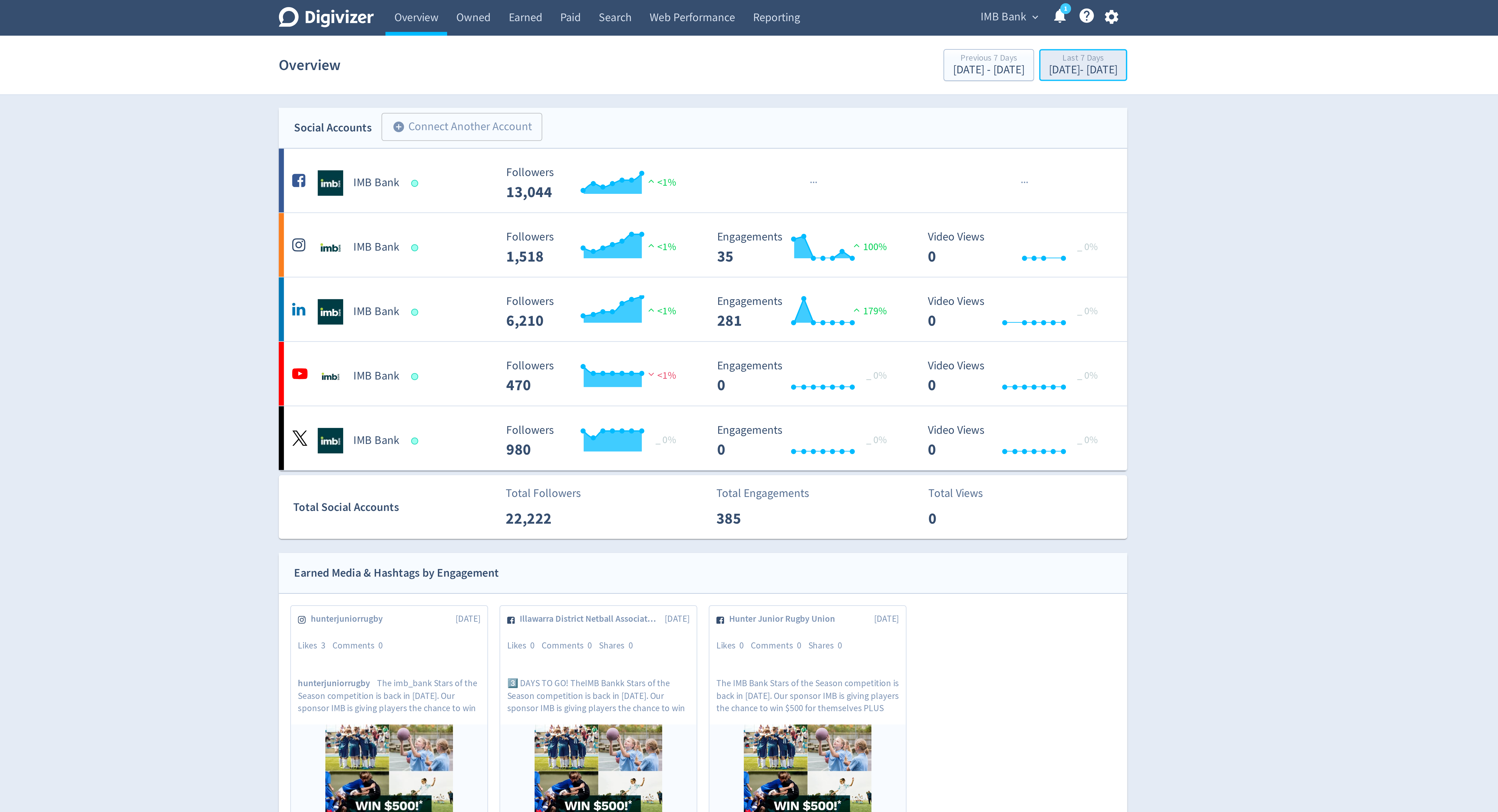
click at [887, 23] on div "Last 7 Days" at bounding box center [900, 23] width 27 height 4
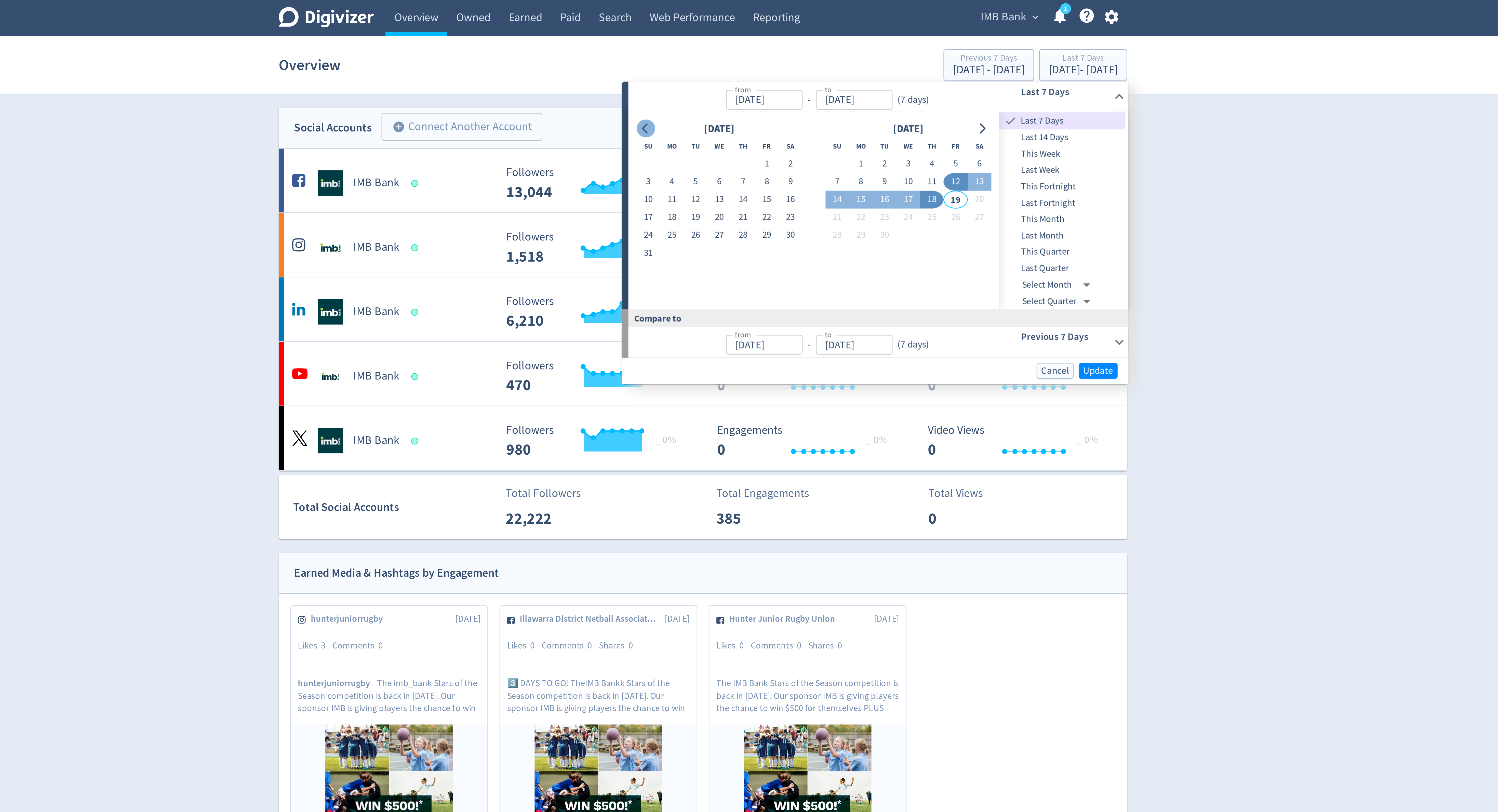
click at [727, 52] on icon "Go to previous month" at bounding box center [726, 51] width 4 height 4
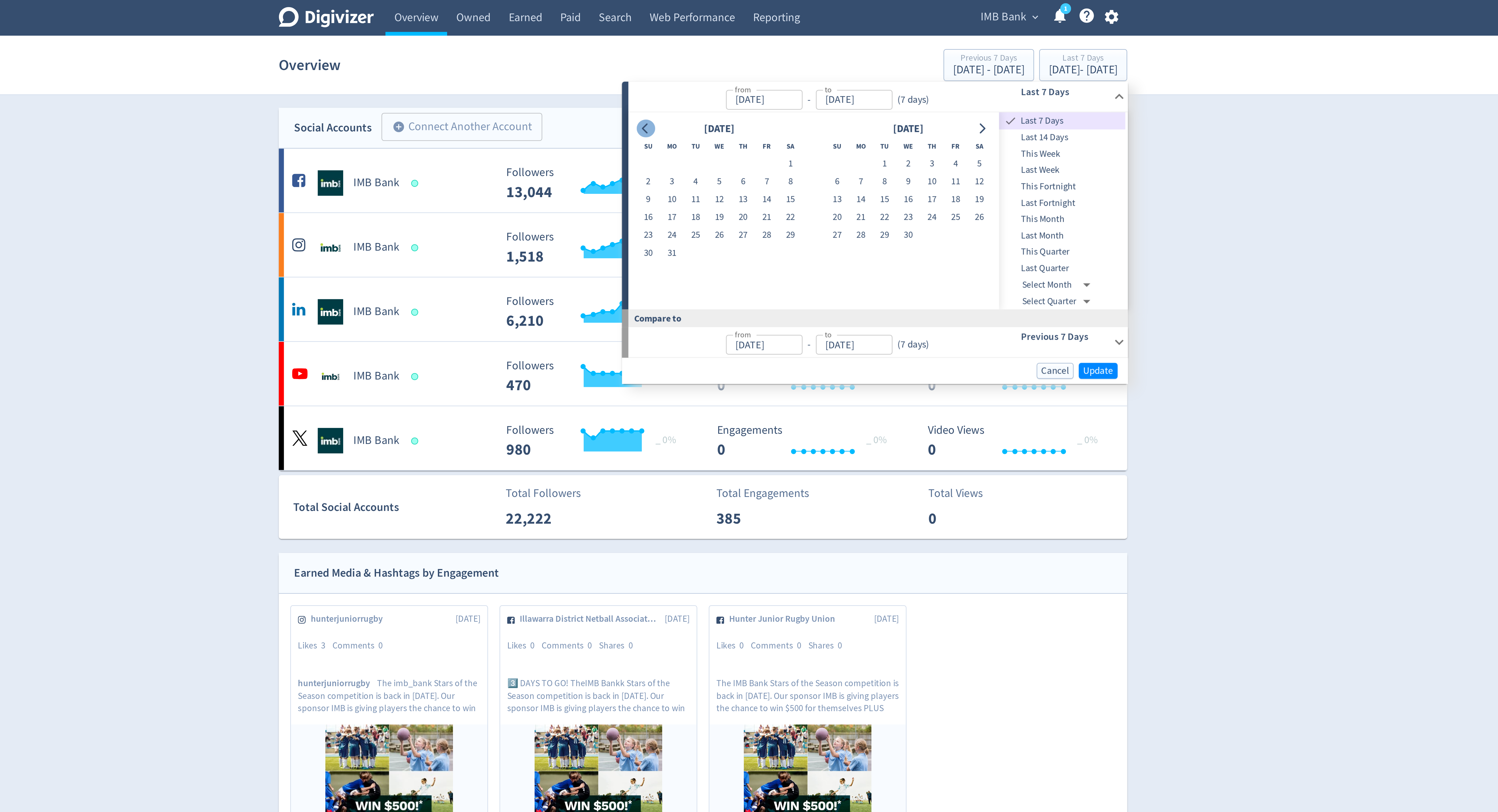
click at [727, 52] on icon "Go to previous month" at bounding box center [726, 51] width 4 height 4
click at [860, 52] on icon "Go to next month" at bounding box center [860, 51] width 4 height 4
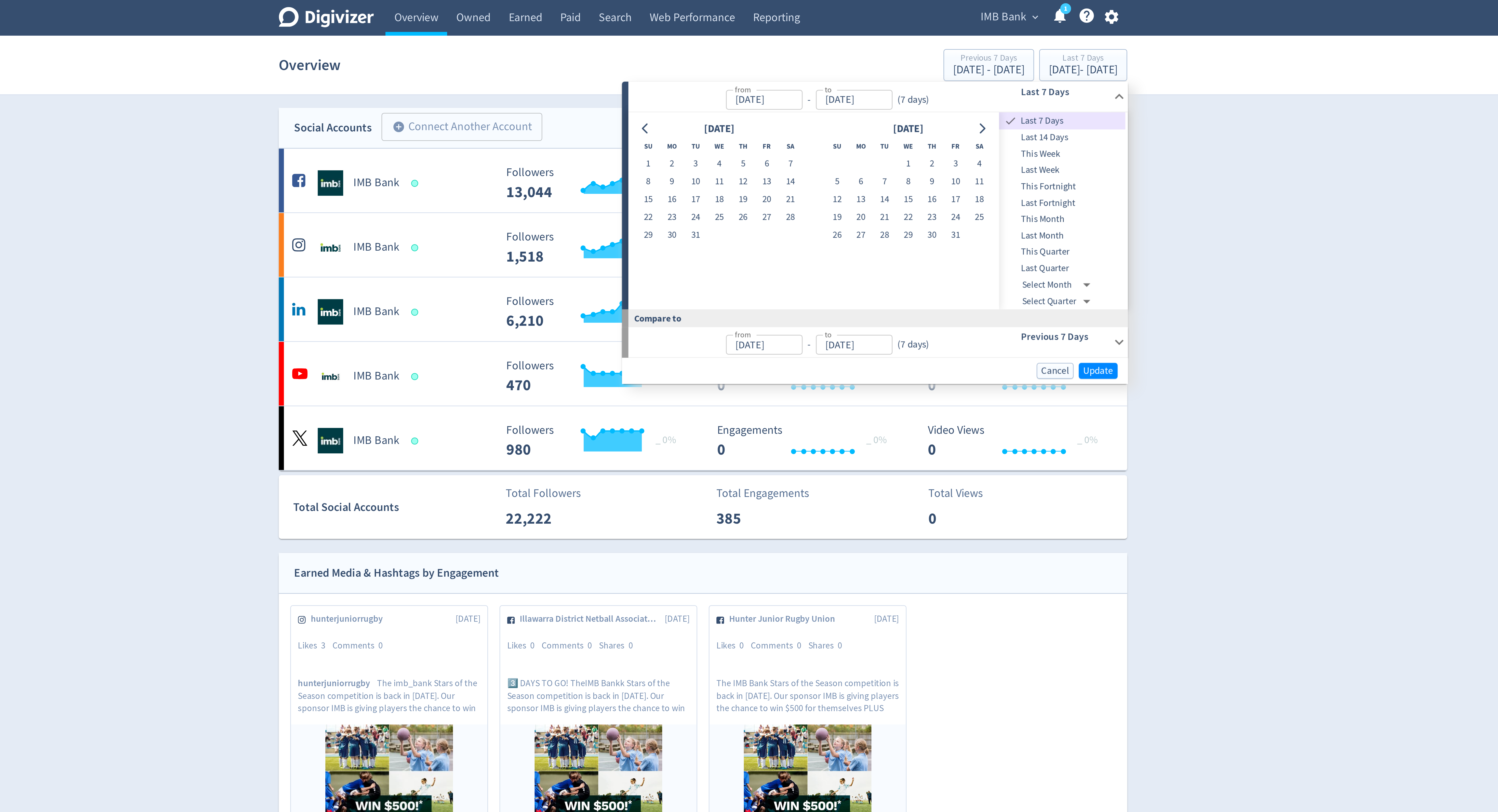
click at [855, 47] on div "December 2024 Su Mo Tu We Th Fr Sa 1 2 3 4 5 6 7 8 9 10 11 12 13 14 15 16 17 18…" at bounding box center [793, 84] width 148 height 78
click at [858, 49] on button "Go to next month" at bounding box center [860, 51] width 8 height 7
click at [858, 65] on button "1" at bounding box center [859, 65] width 9 height 7
type input "Feb 01, 2025"
click at [860, 50] on icon "Go to next month" at bounding box center [861, 51] width 2 height 4
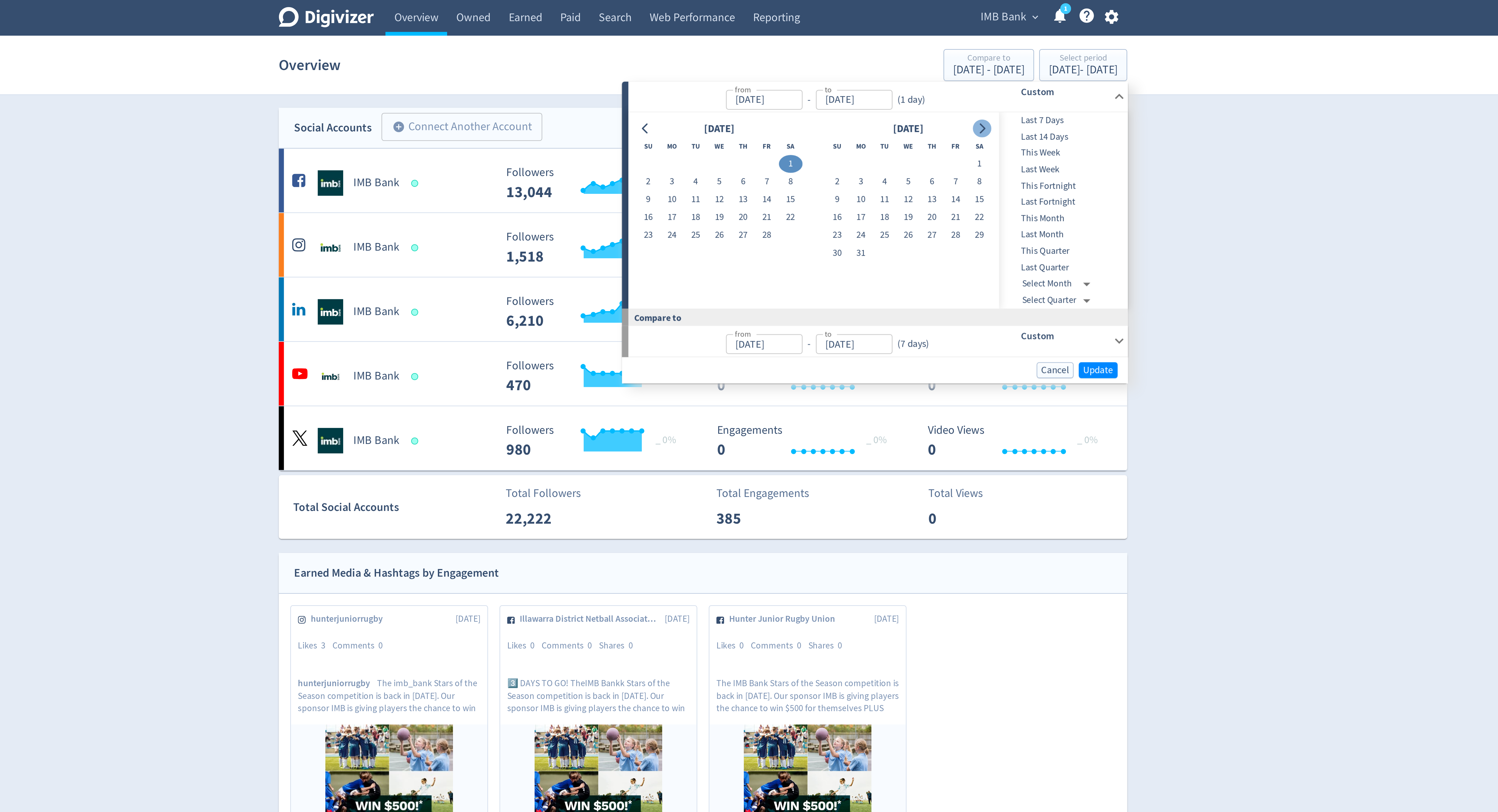
click at [860, 50] on icon "Go to next month" at bounding box center [861, 51] width 2 height 4
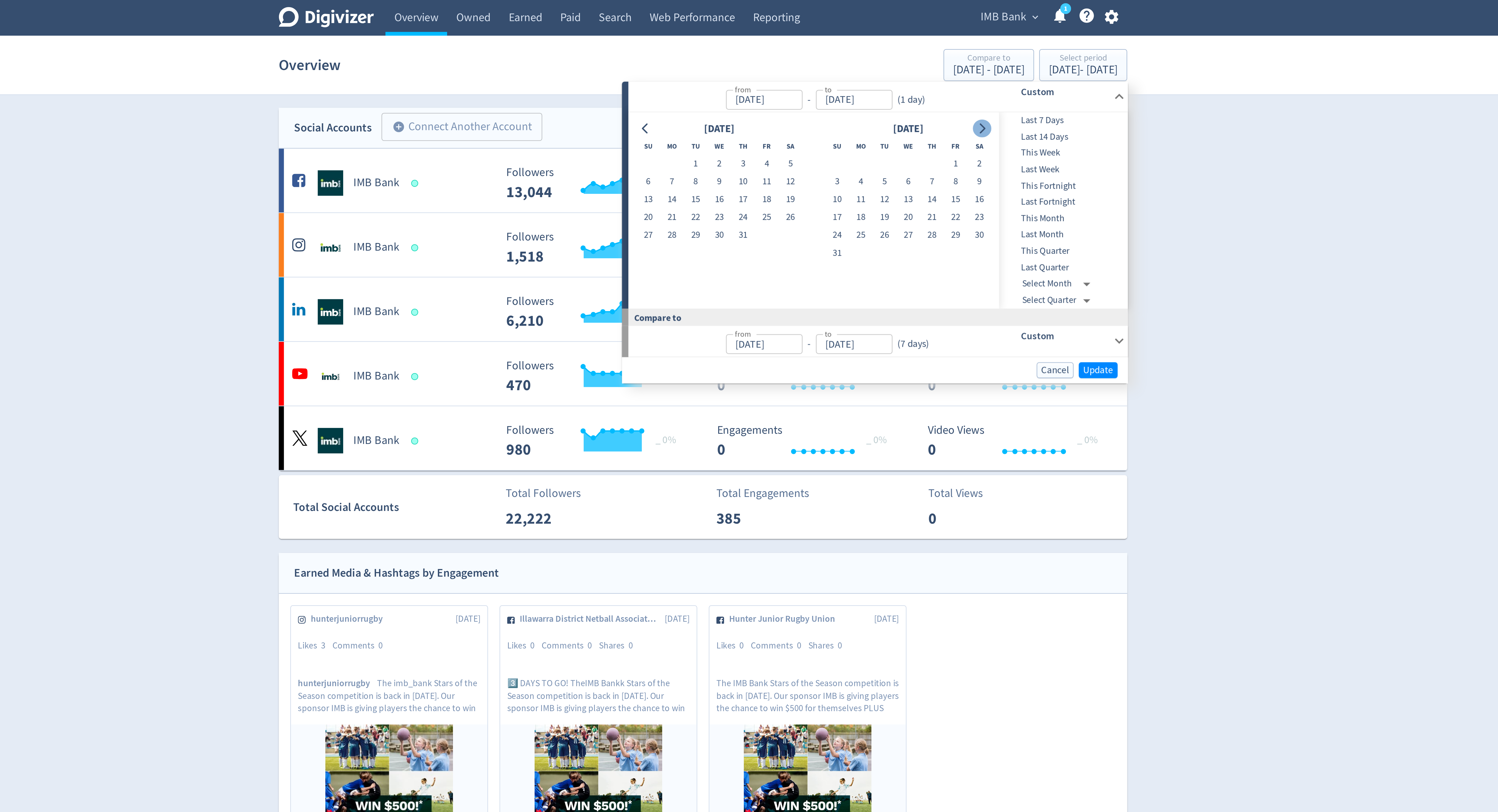
click at [860, 50] on icon "Go to next month" at bounding box center [861, 51] width 2 height 4
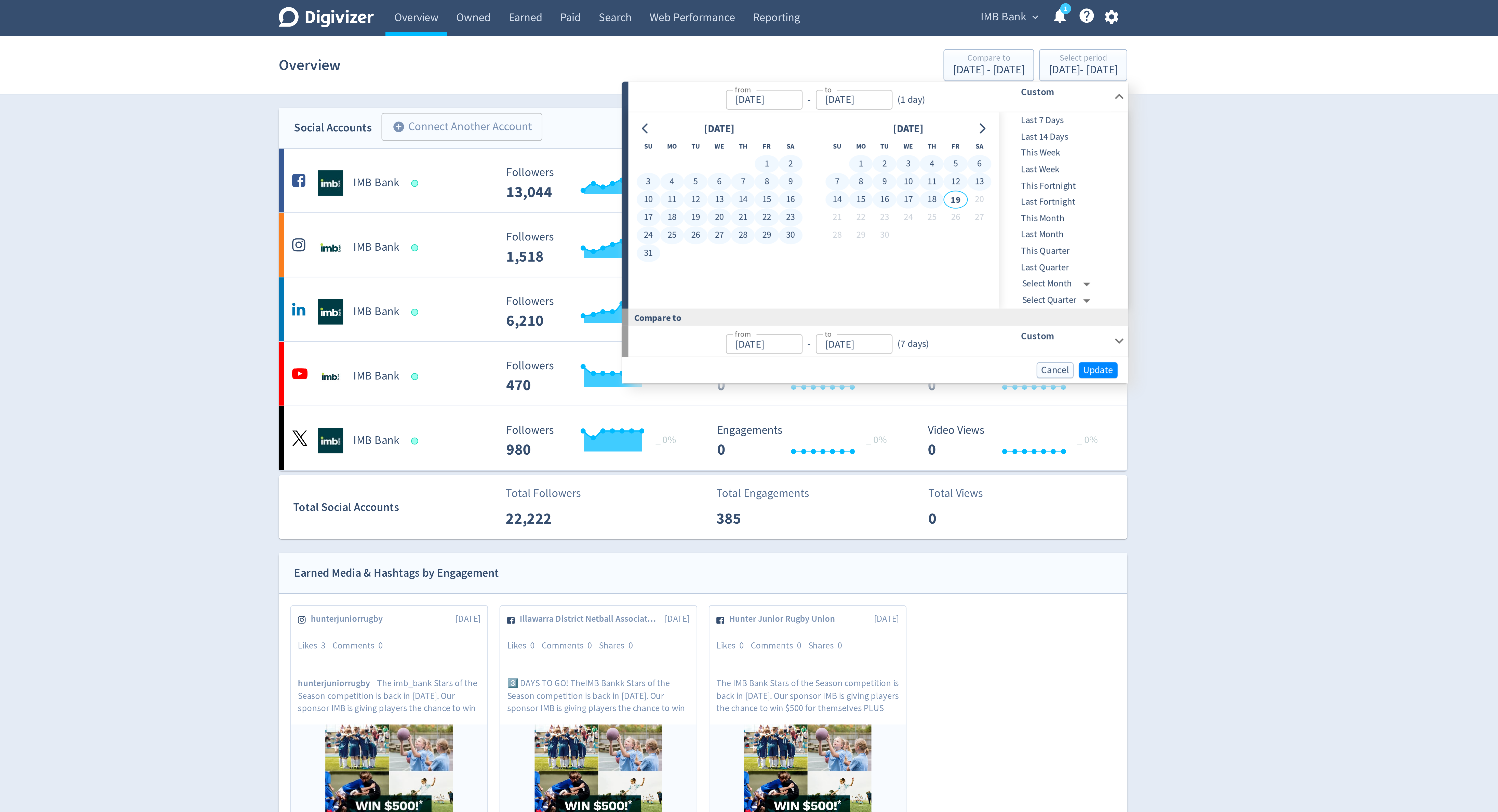
click at [839, 78] on button "18" at bounding box center [840, 80] width 9 height 7
type input "[DATE]"
type input "Jun 16, 2024"
type input "Jan 31, 2025"
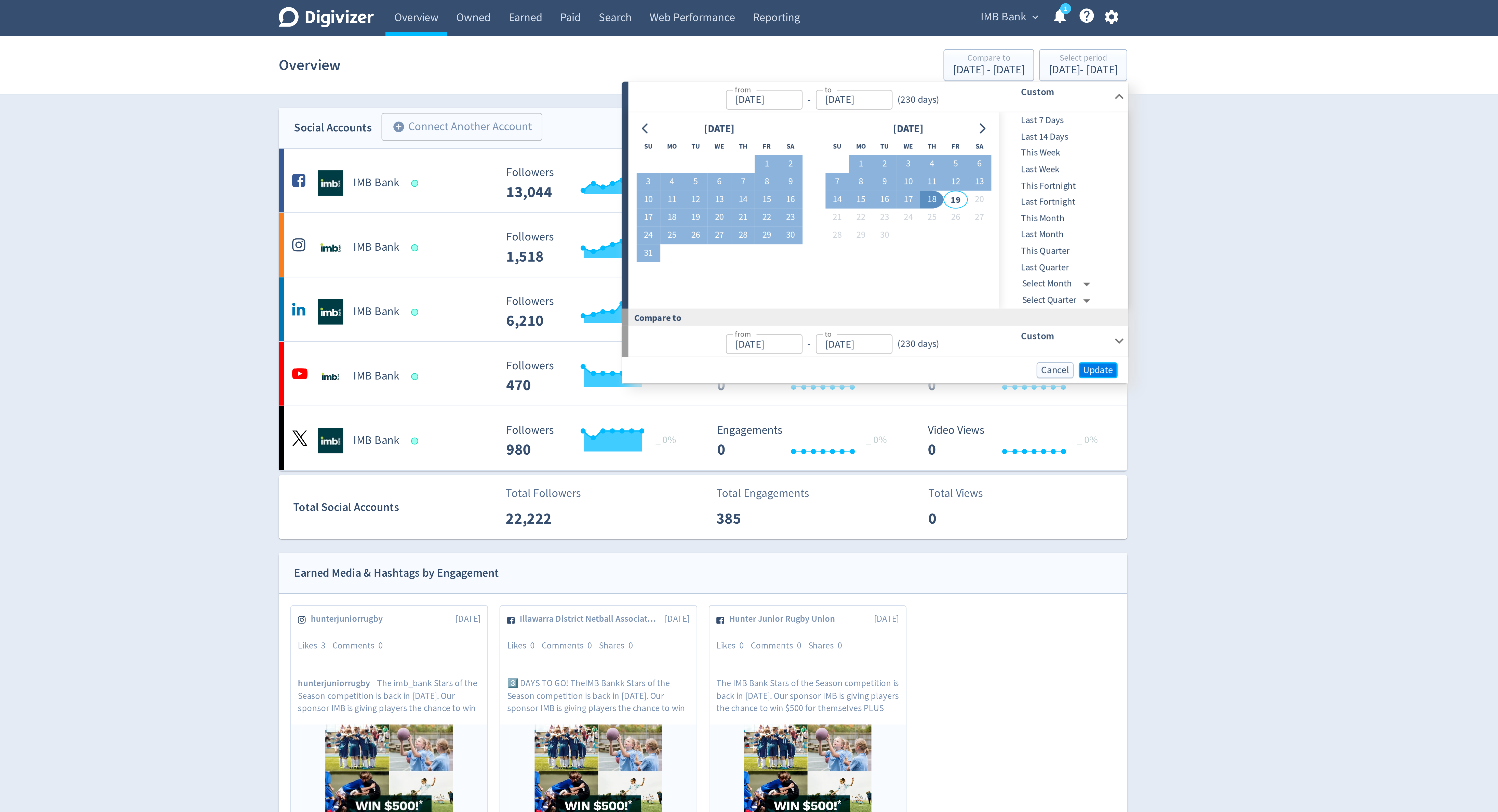
click at [907, 150] on span "Update" at bounding box center [907, 148] width 12 height 4
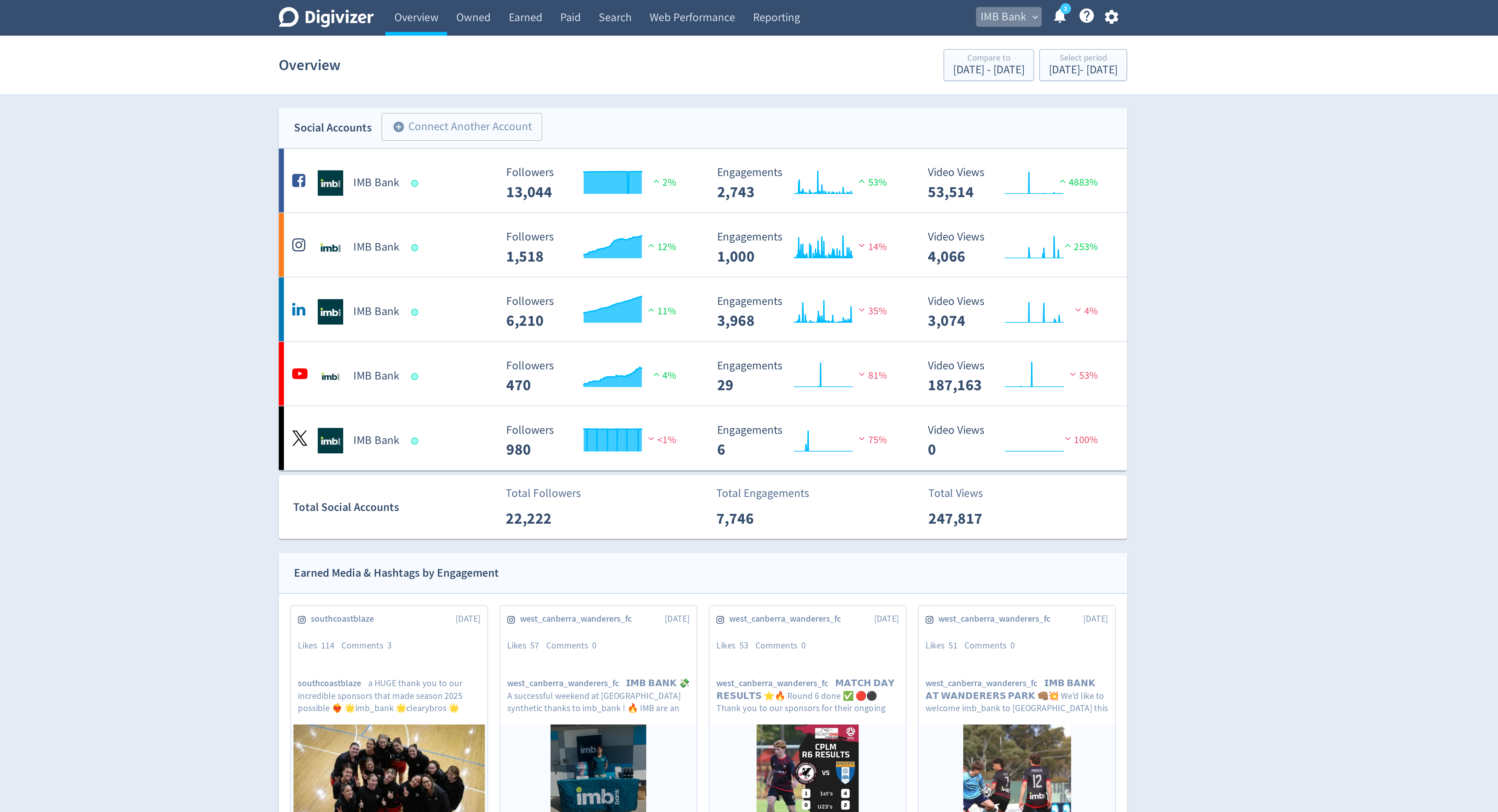
click at [879, 6] on span "expand_more" at bounding box center [882, 7] width 5 height 5
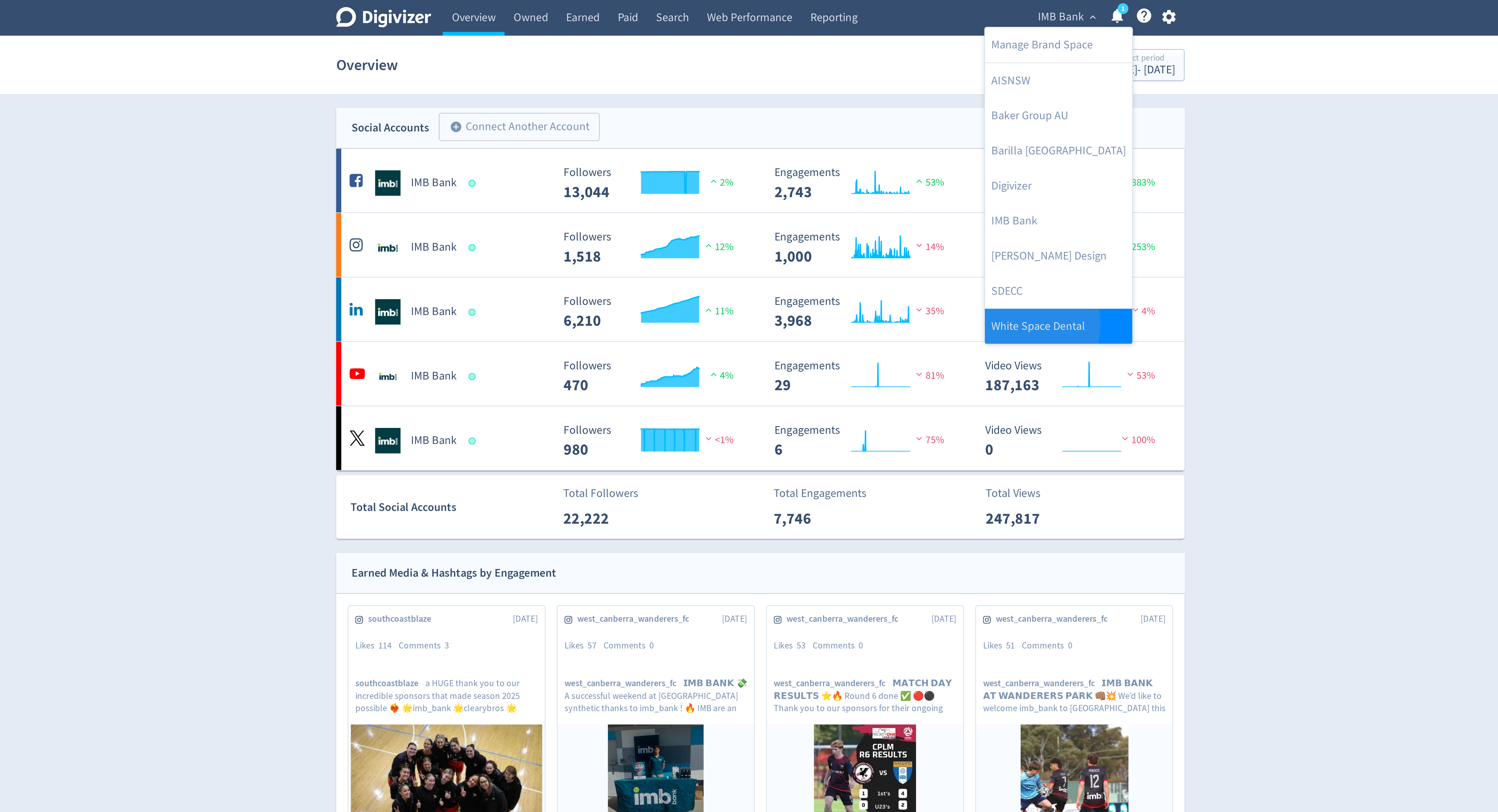
click at [850, 130] on link "White Space Dental" at bounding box center [868, 130] width 59 height 14
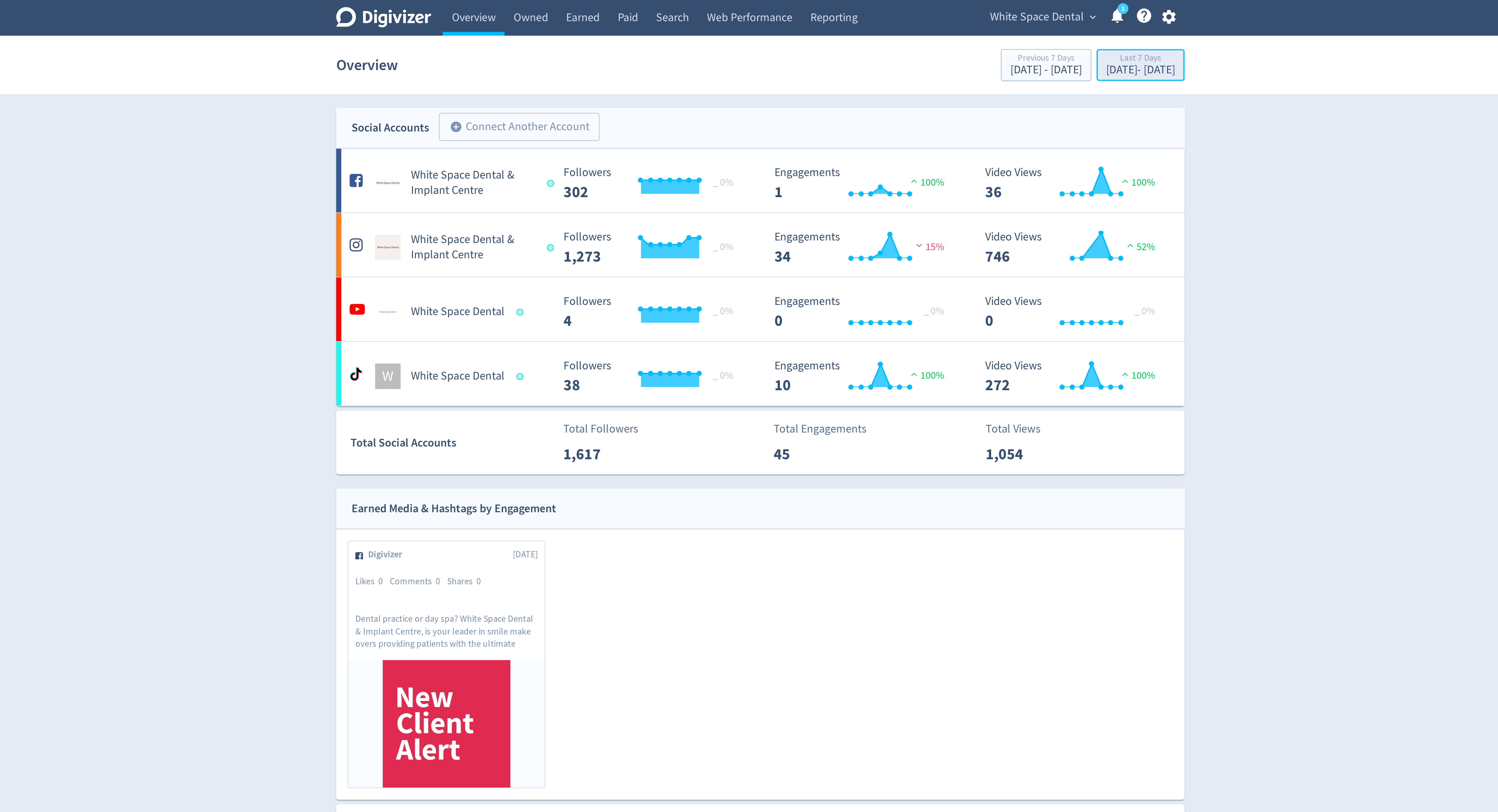
click at [887, 27] on div "Sep 12, 2025 - Sep 18, 2025" at bounding box center [900, 28] width 27 height 5
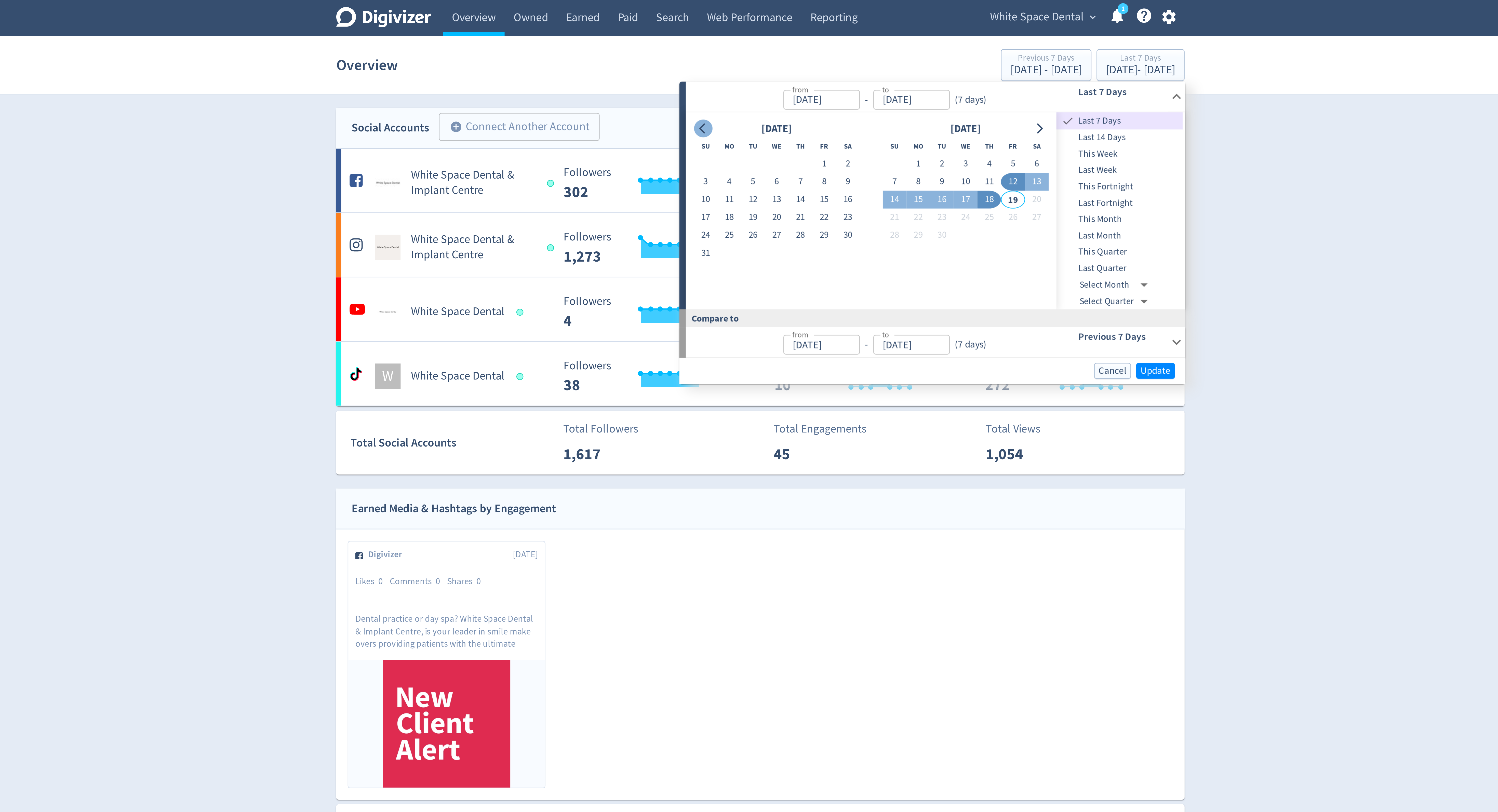
click at [725, 52] on icon "Go to previous month" at bounding box center [726, 51] width 2 height 4
click at [848, 67] on button "1" at bounding box center [850, 65] width 9 height 7
type input "Aug 01, 2025"
click at [859, 51] on icon "Go to next month" at bounding box center [860, 51] width 4 height 4
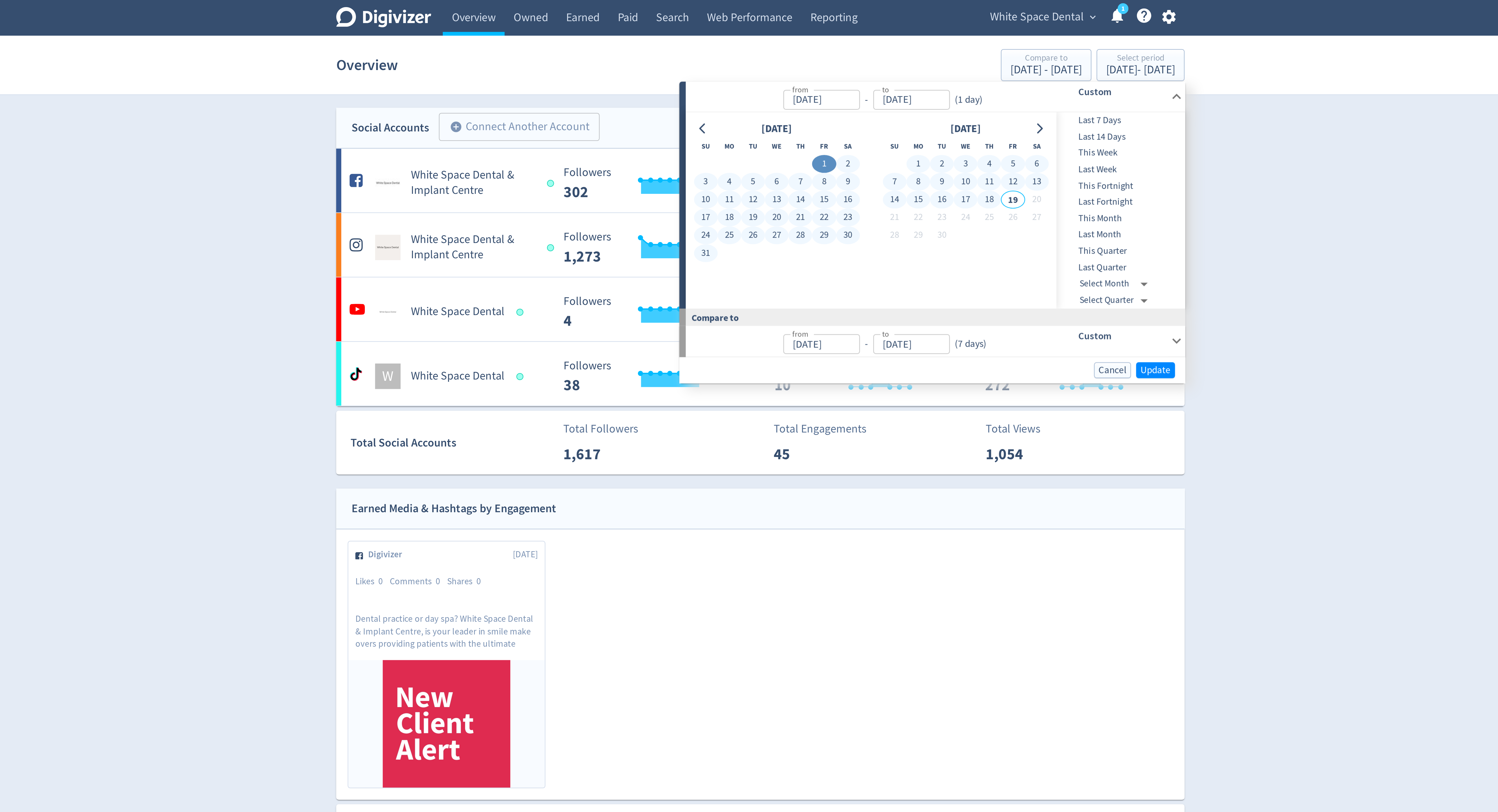
click at [843, 80] on button "18" at bounding box center [840, 80] width 9 height 7
type input "[DATE]"
type input "Jun 13, 2025"
type input "Jul 31, 2025"
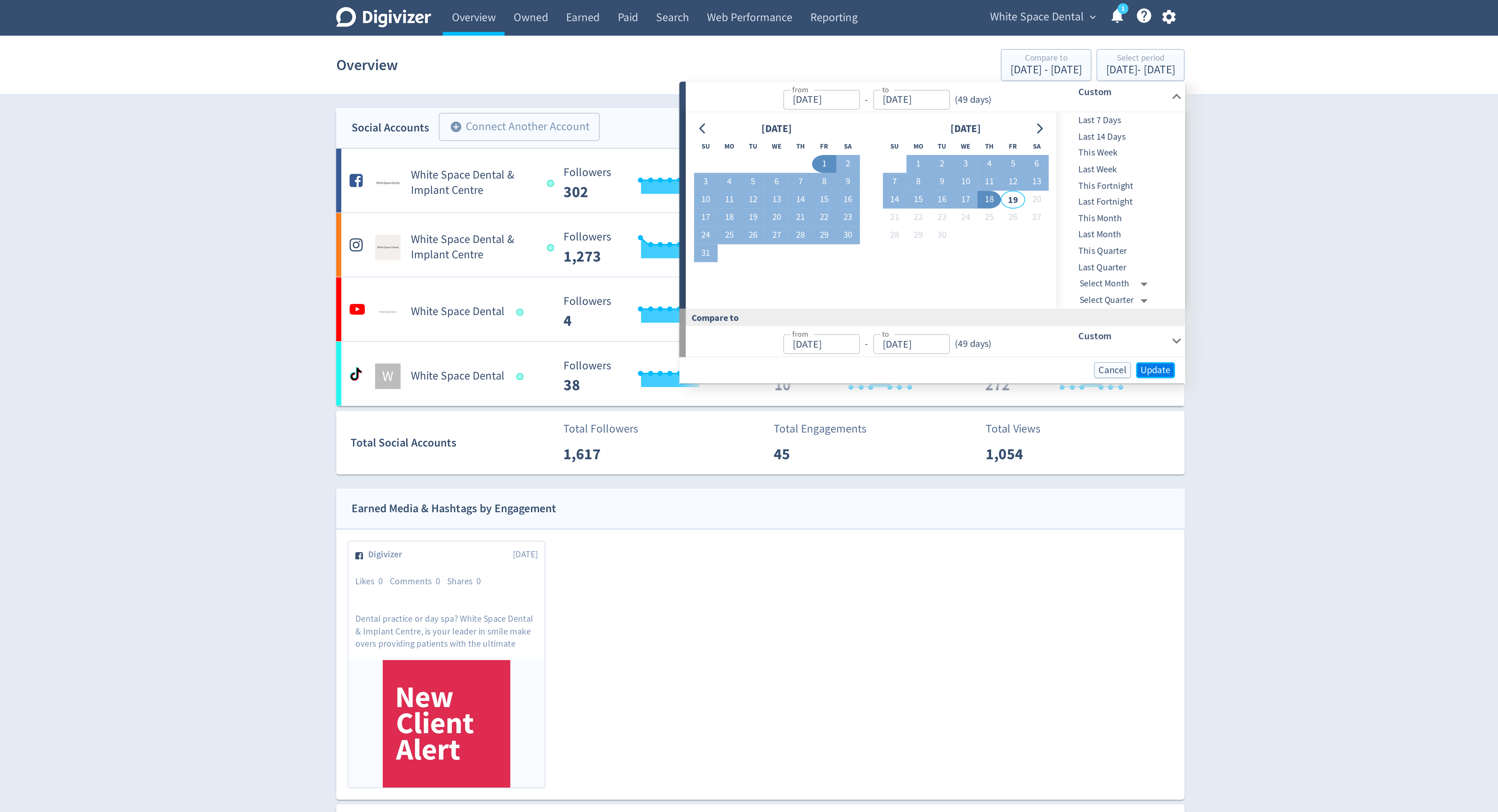
click at [900, 149] on button "Update" at bounding box center [907, 148] width 16 height 6
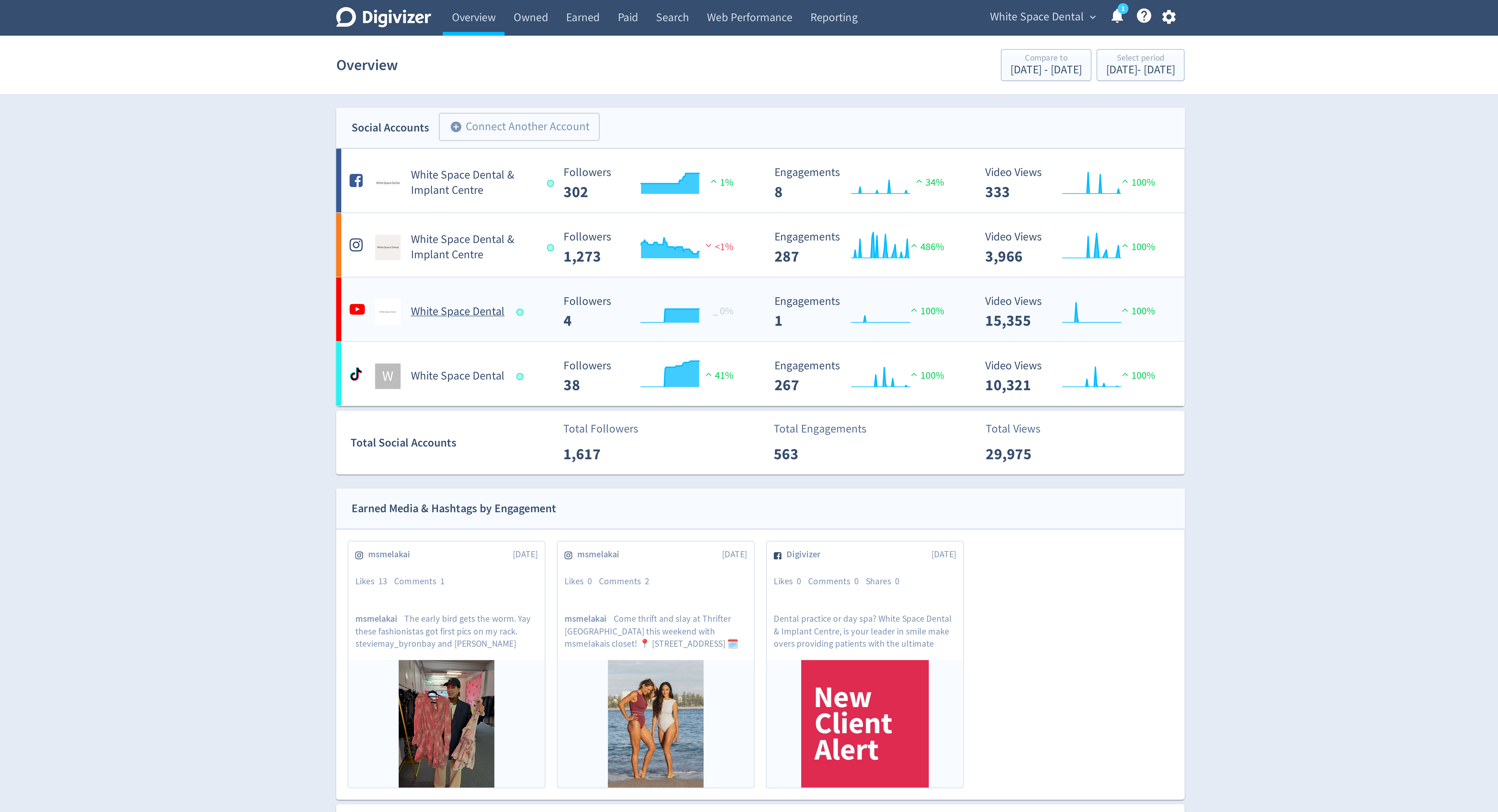
click at [639, 127] on h5 "White Space Dental" at bounding box center [628, 124] width 37 height 6
